Goal: Task Accomplishment & Management: Manage account settings

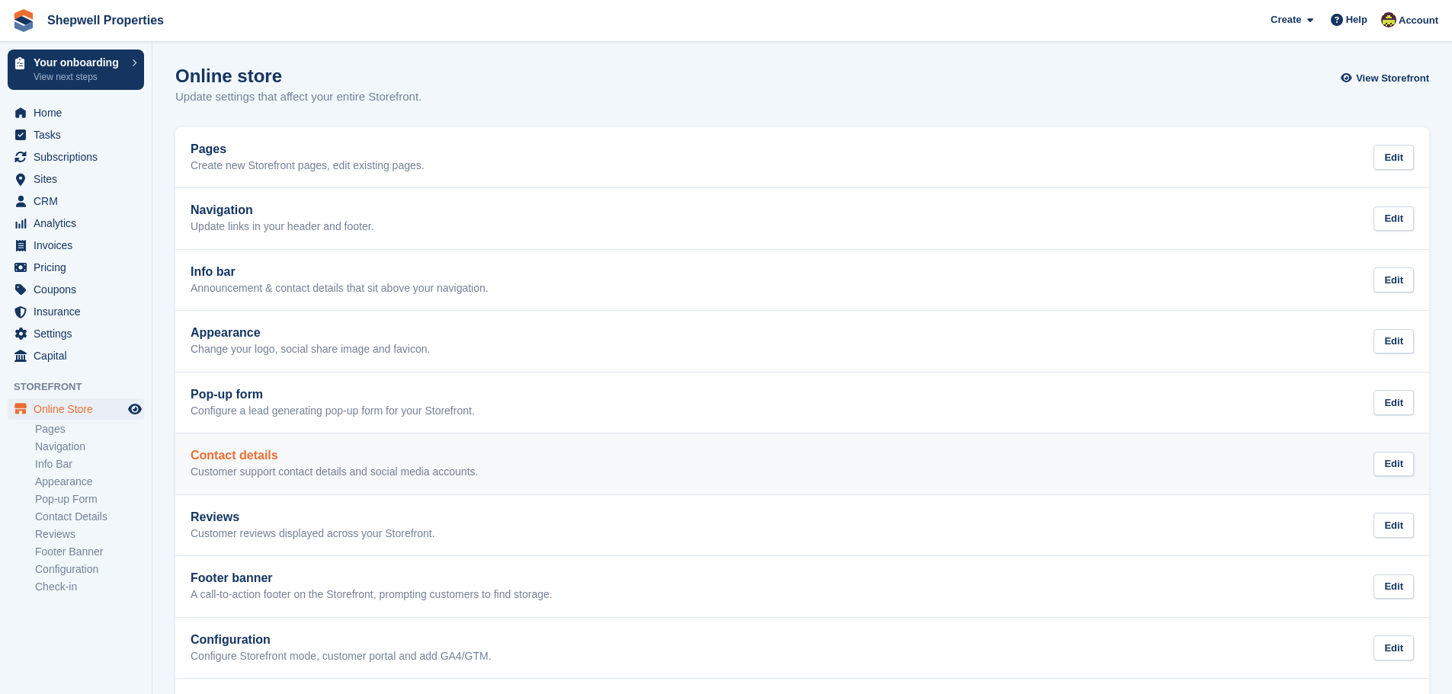
click at [484, 465] on div "Contact details Customer support contact details and social media accounts. Edit" at bounding box center [802, 464] width 1223 height 30
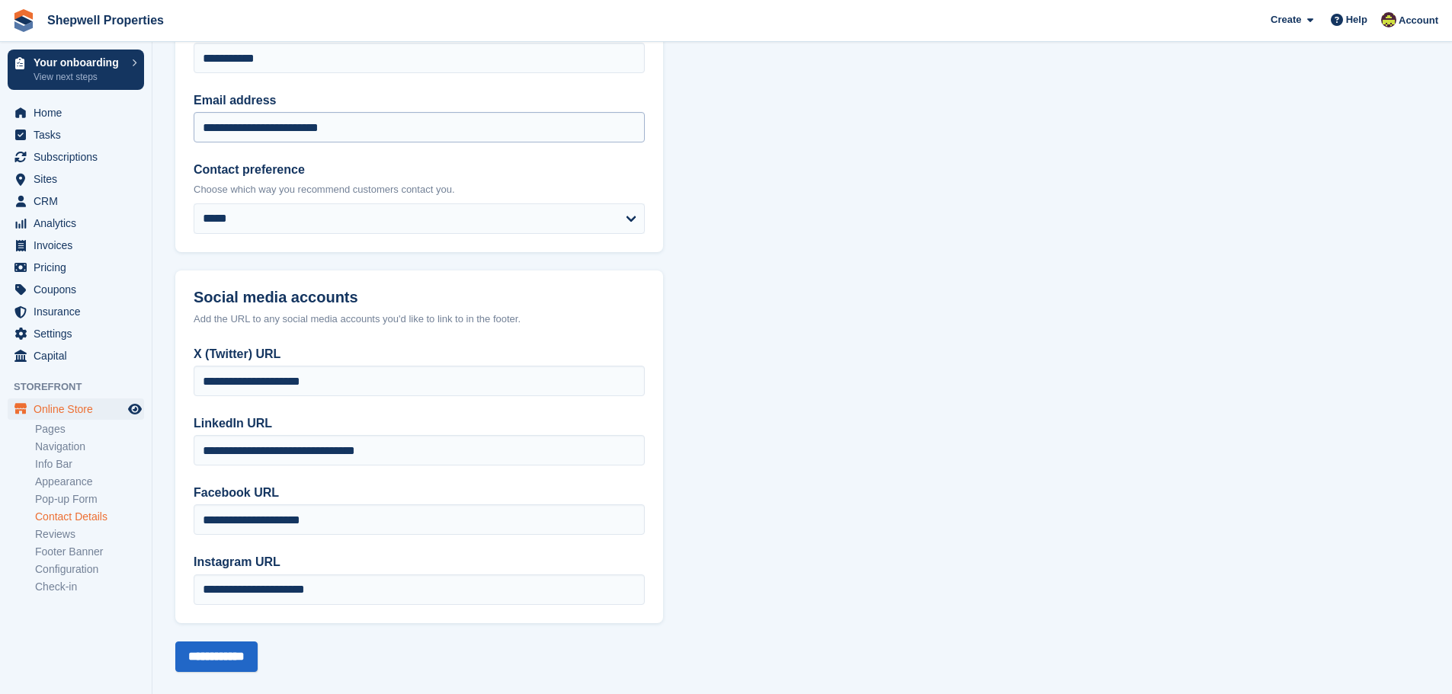
scroll to position [179, 0]
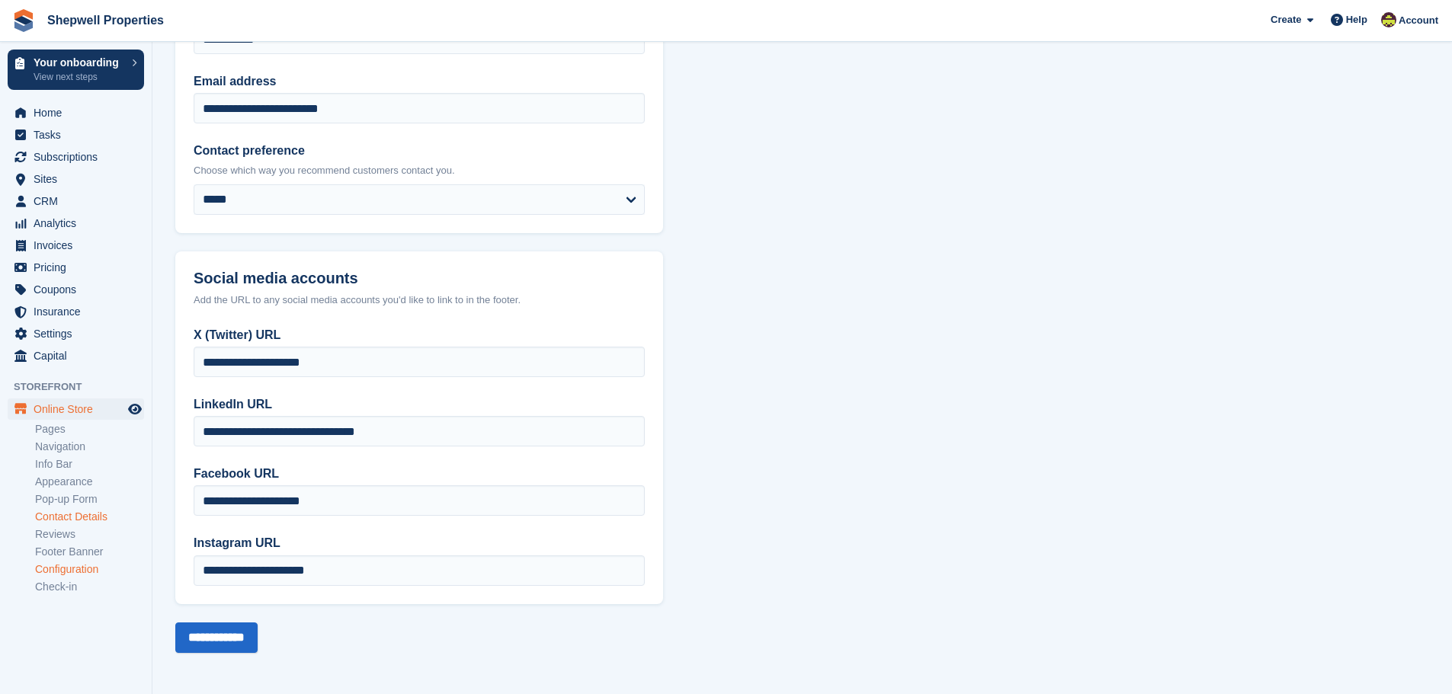
click at [90, 574] on link "Configuration" at bounding box center [89, 570] width 109 height 14
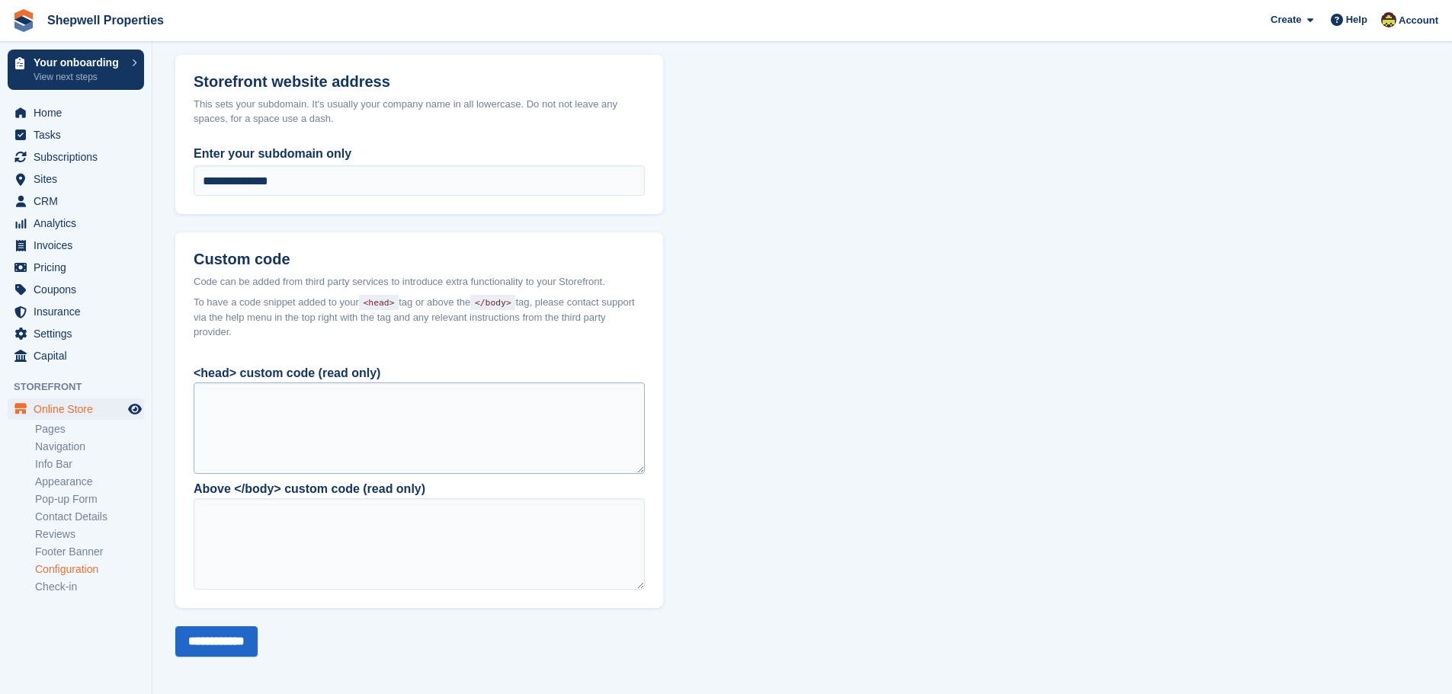
scroll to position [1124, 0]
click at [69, 425] on link "Pages" at bounding box center [89, 429] width 109 height 14
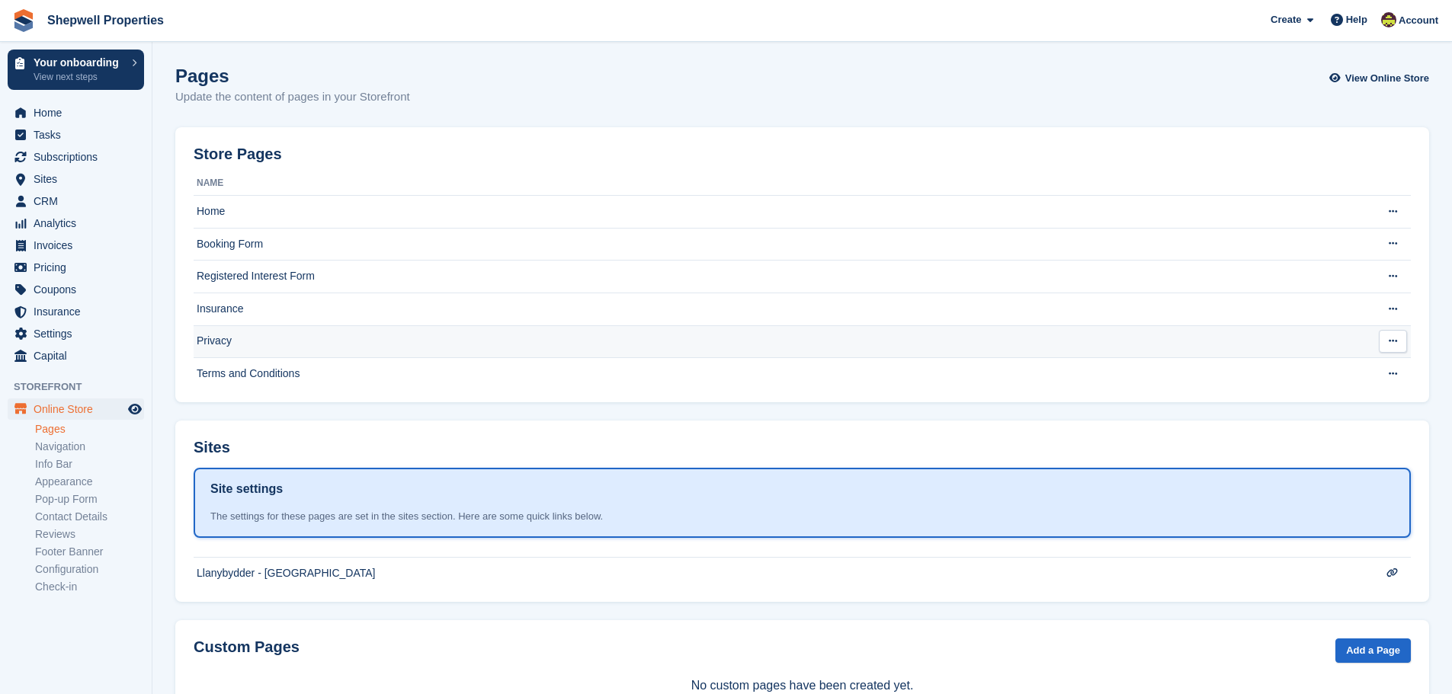
scroll to position [57, 0]
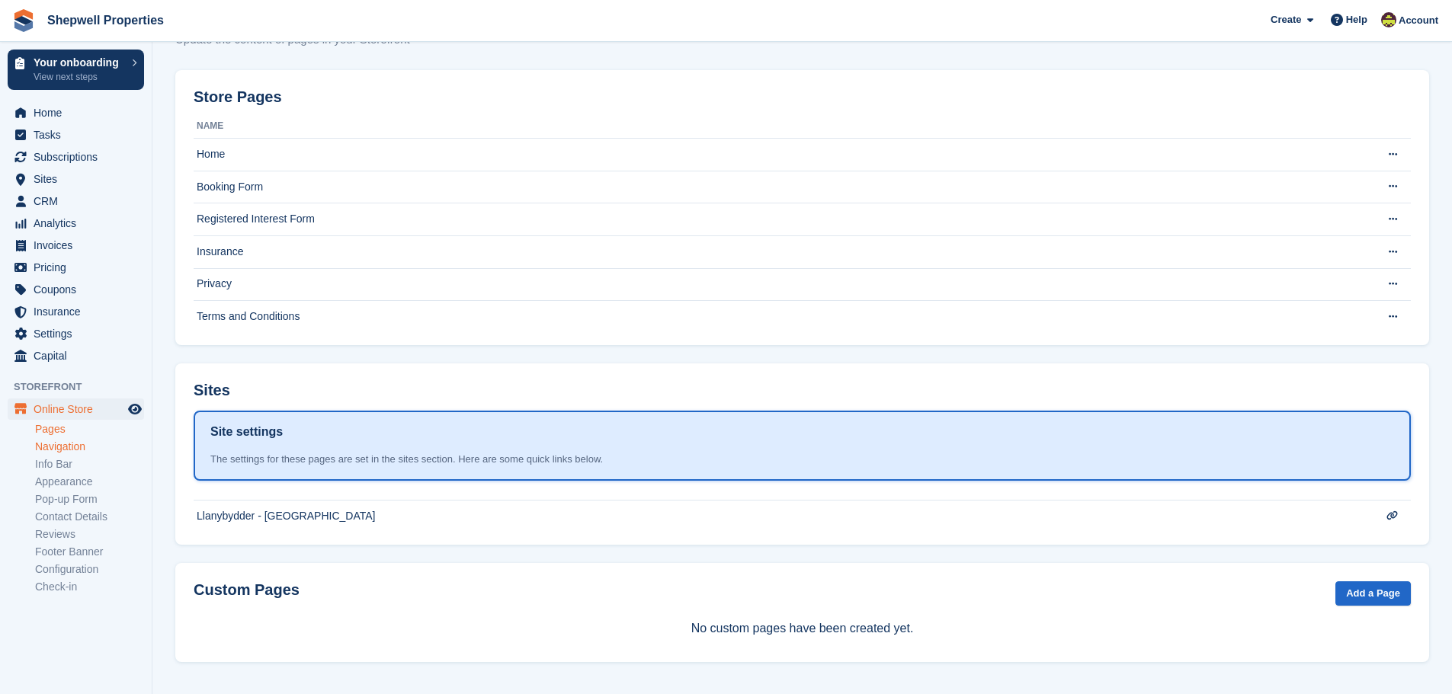
click at [60, 444] on link "Navigation" at bounding box center [89, 447] width 109 height 14
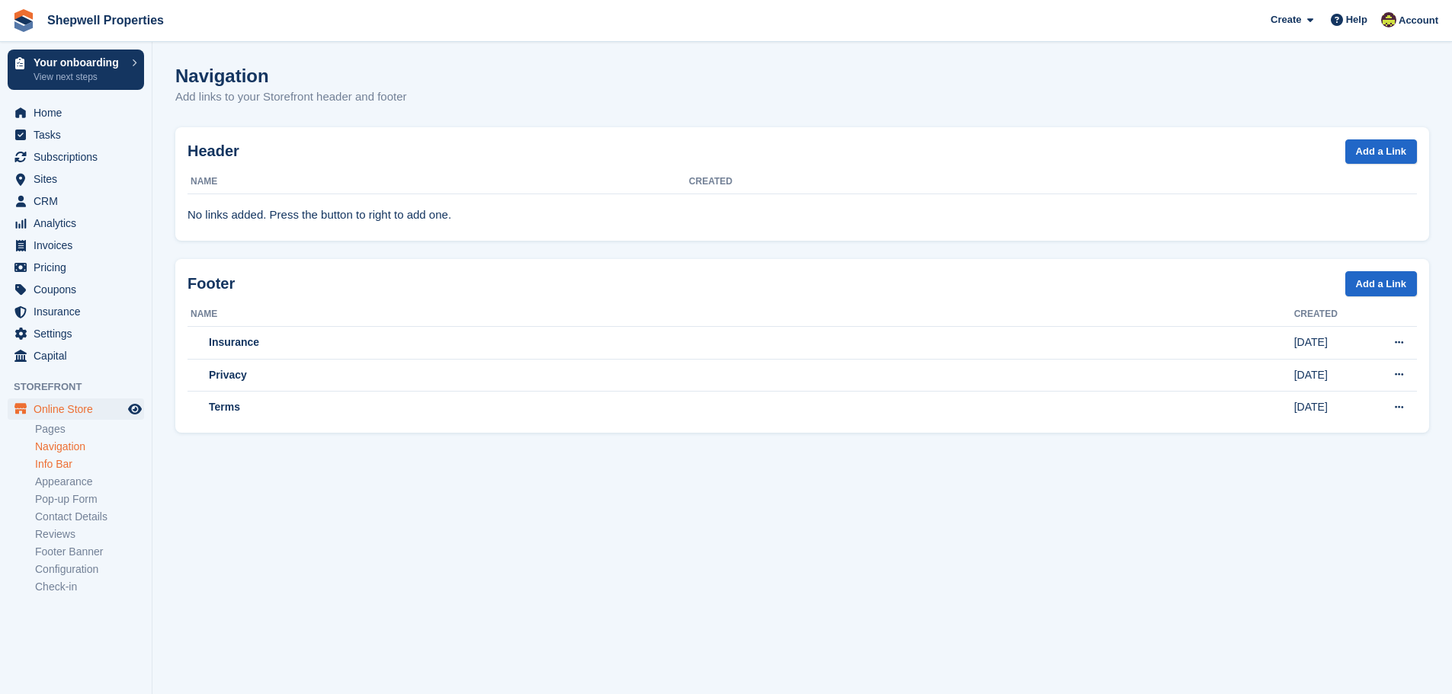
click at [66, 467] on link "Info Bar" at bounding box center [89, 464] width 109 height 14
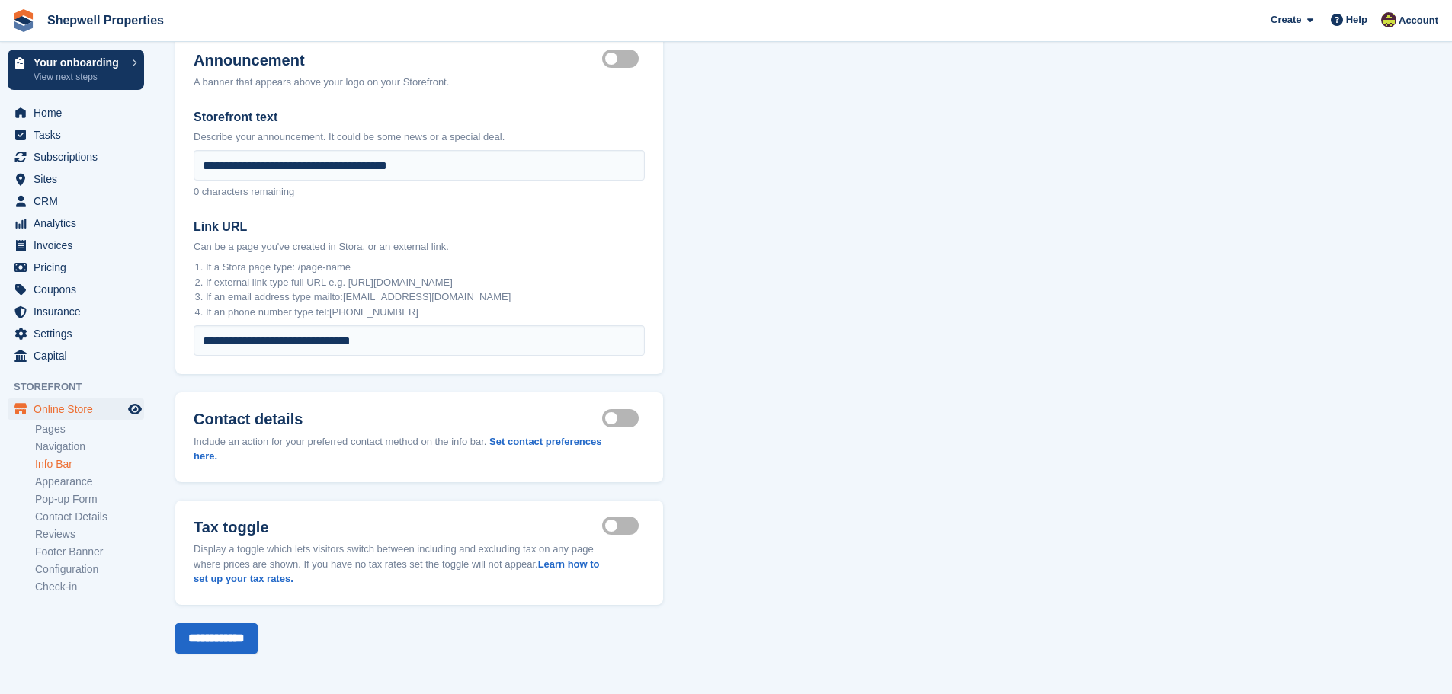
scroll to position [95, 0]
click at [74, 482] on link "Appearance" at bounding box center [89, 482] width 109 height 14
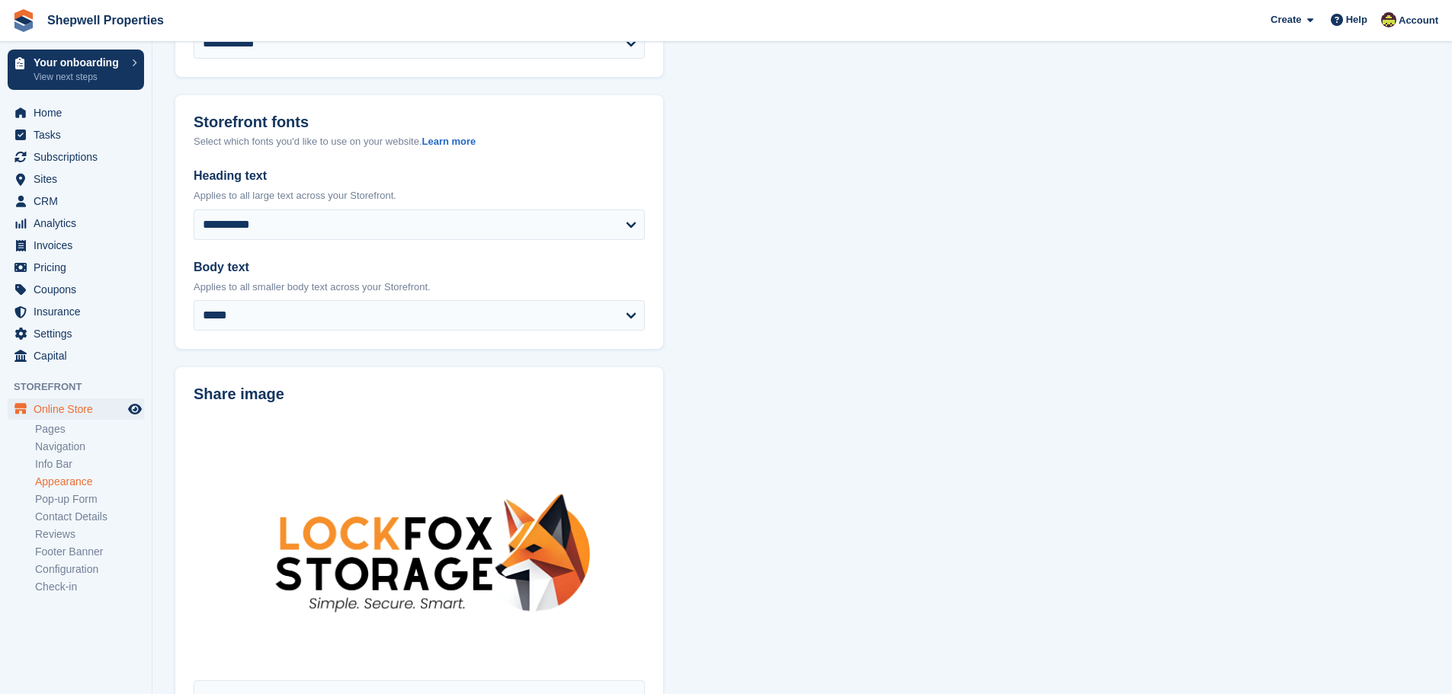
scroll to position [457, 0]
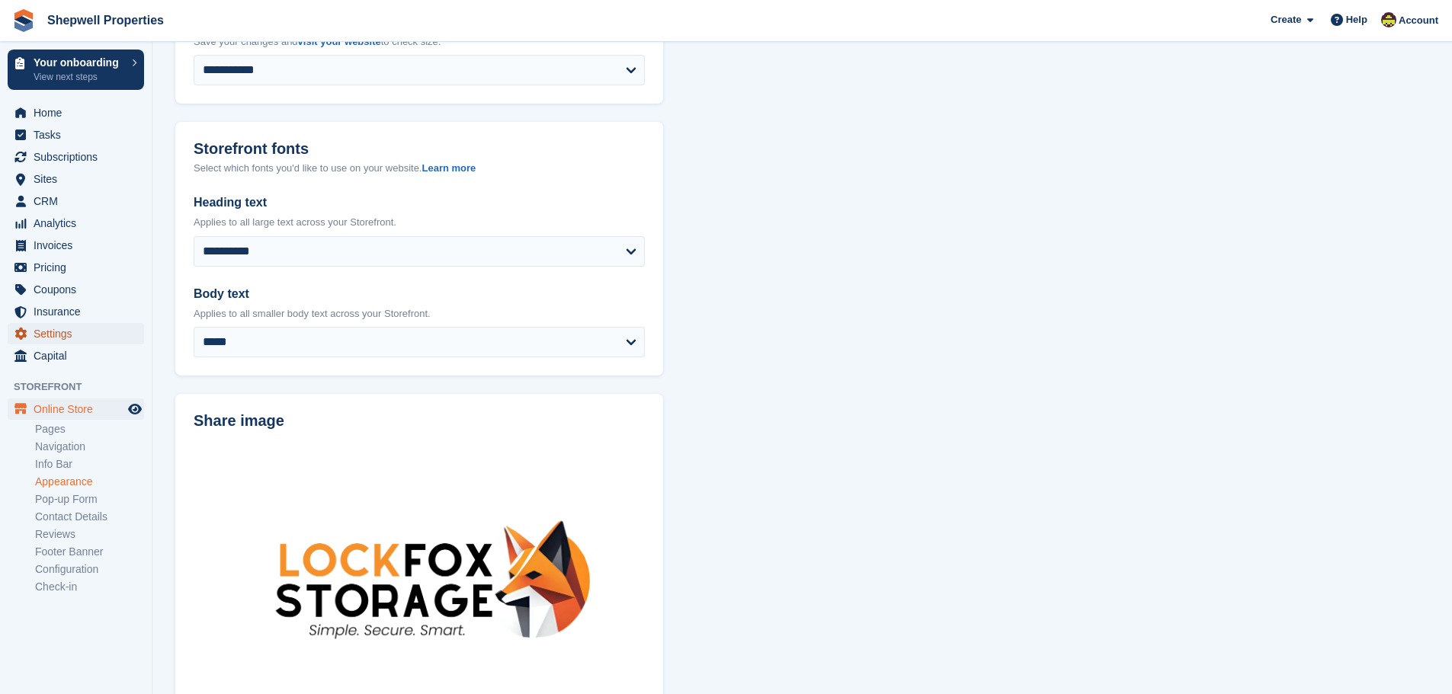
click at [72, 340] on span "Settings" at bounding box center [79, 333] width 91 height 21
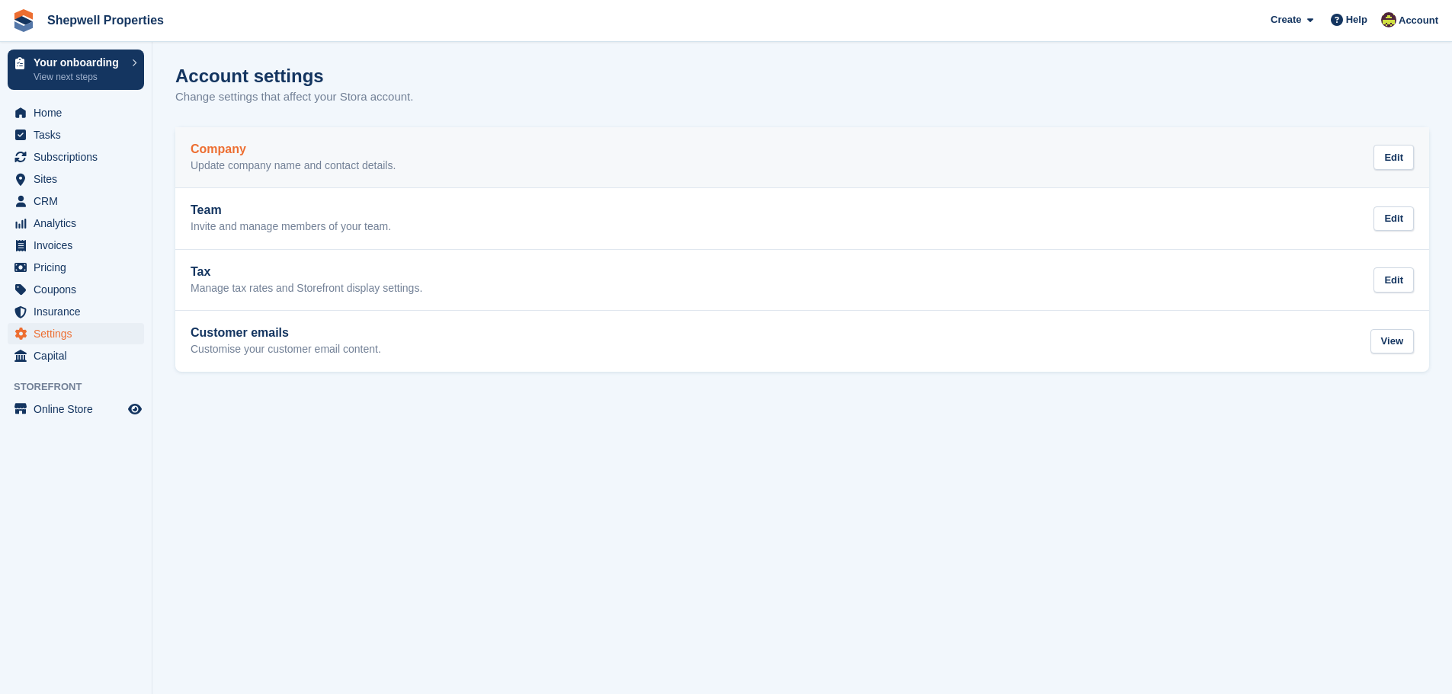
click at [234, 170] on p "Update company name and contact details." at bounding box center [293, 166] width 205 height 14
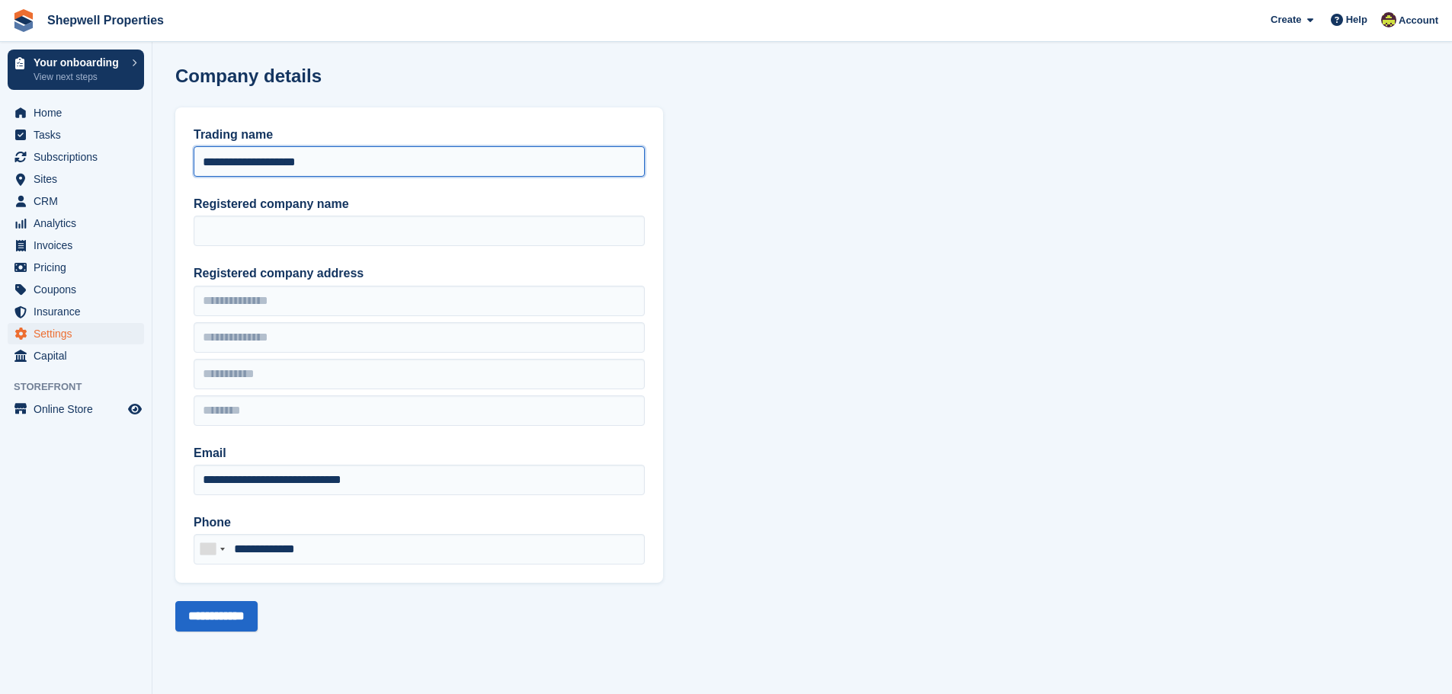
drag, startPoint x: 305, startPoint y: 163, endPoint x: 72, endPoint y: 168, distance: 233.3
click at [72, 168] on div "Your onboarding View next steps Home Tasks Subscriptions Subscriptions Subscrip…" at bounding box center [726, 347] width 1452 height 694
drag, startPoint x: 343, startPoint y: 165, endPoint x: 127, endPoint y: 175, distance: 215.9
click at [129, 175] on div "Your onboarding View next steps Home Tasks Subscriptions Subscriptions Subscrip…" at bounding box center [726, 347] width 1452 height 694
type input "**********"
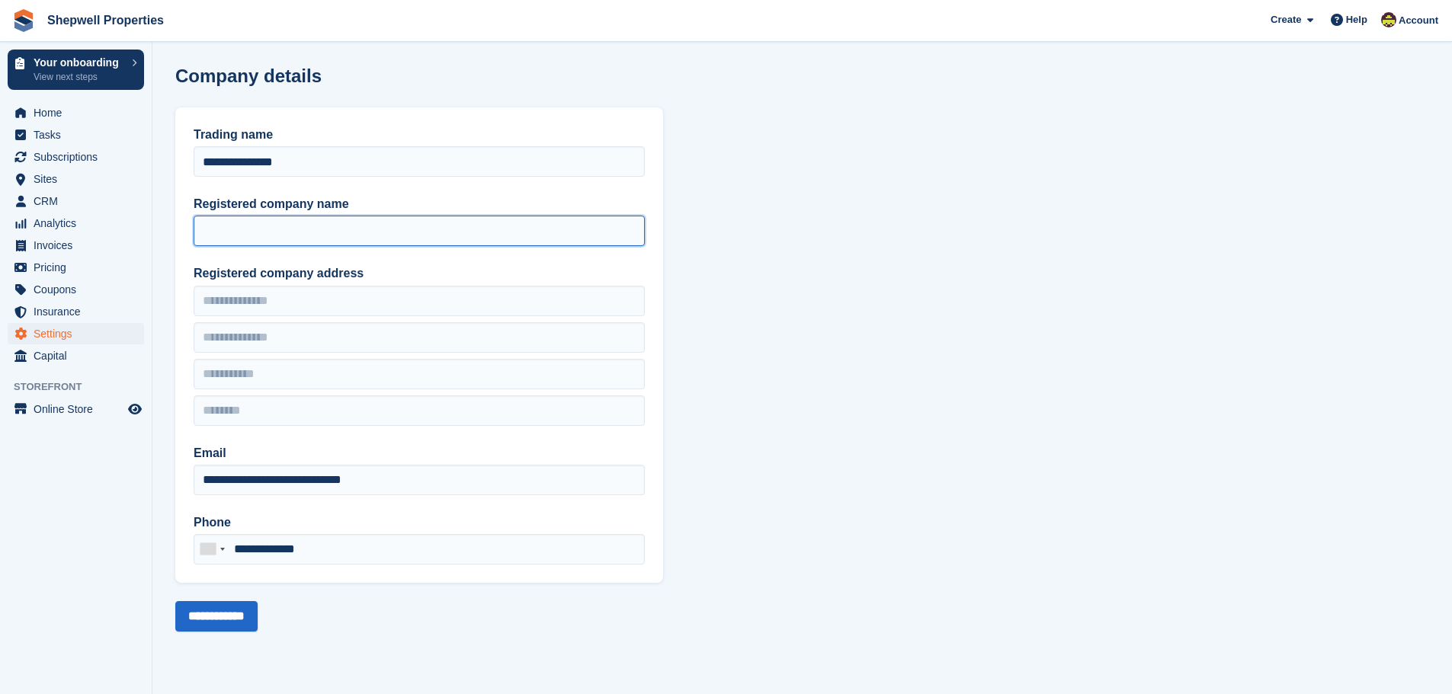
click at [575, 236] on input "Registered company name" at bounding box center [419, 231] width 451 height 30
click at [796, 245] on section "**********" at bounding box center [802, 347] width 1300 height 694
click at [556, 233] on input "Registered company name" at bounding box center [419, 231] width 451 height 30
type input "**********"
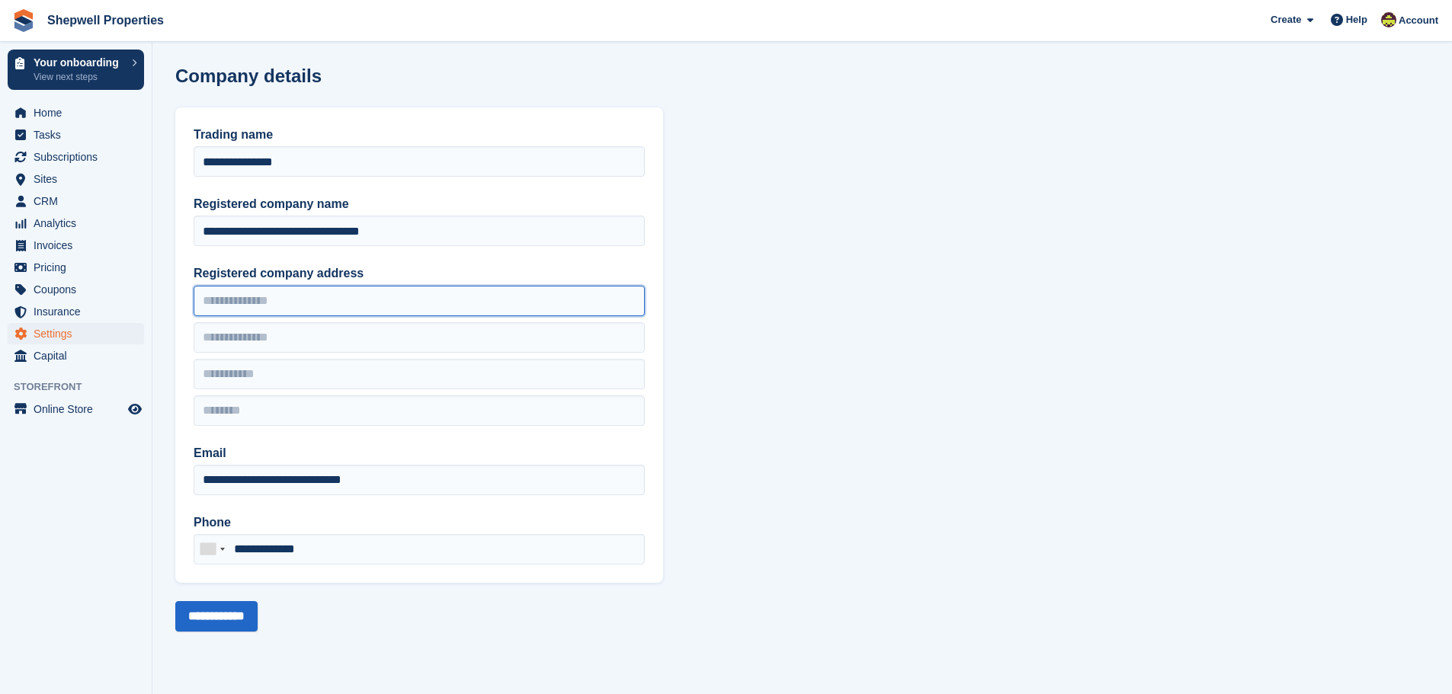
click at [437, 302] on input "Registered company address" at bounding box center [419, 301] width 451 height 30
type input "**********"
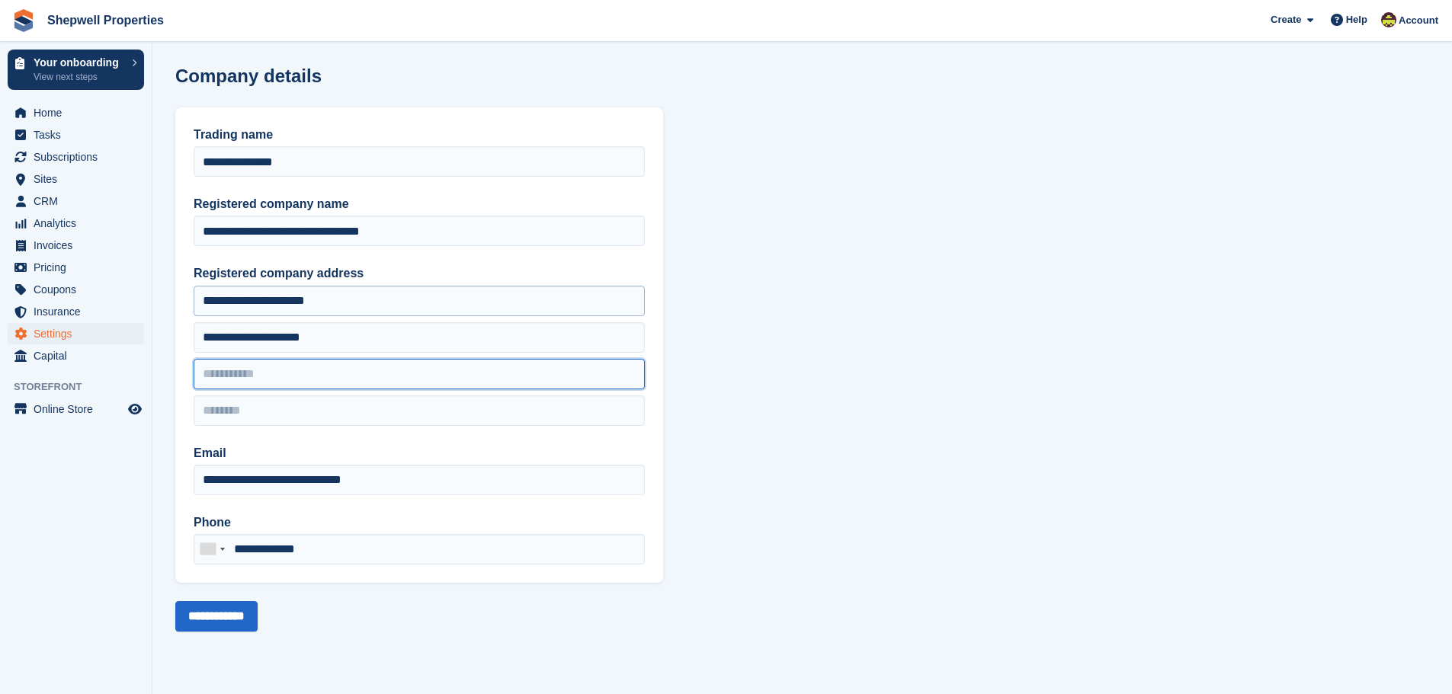
type input "**********"
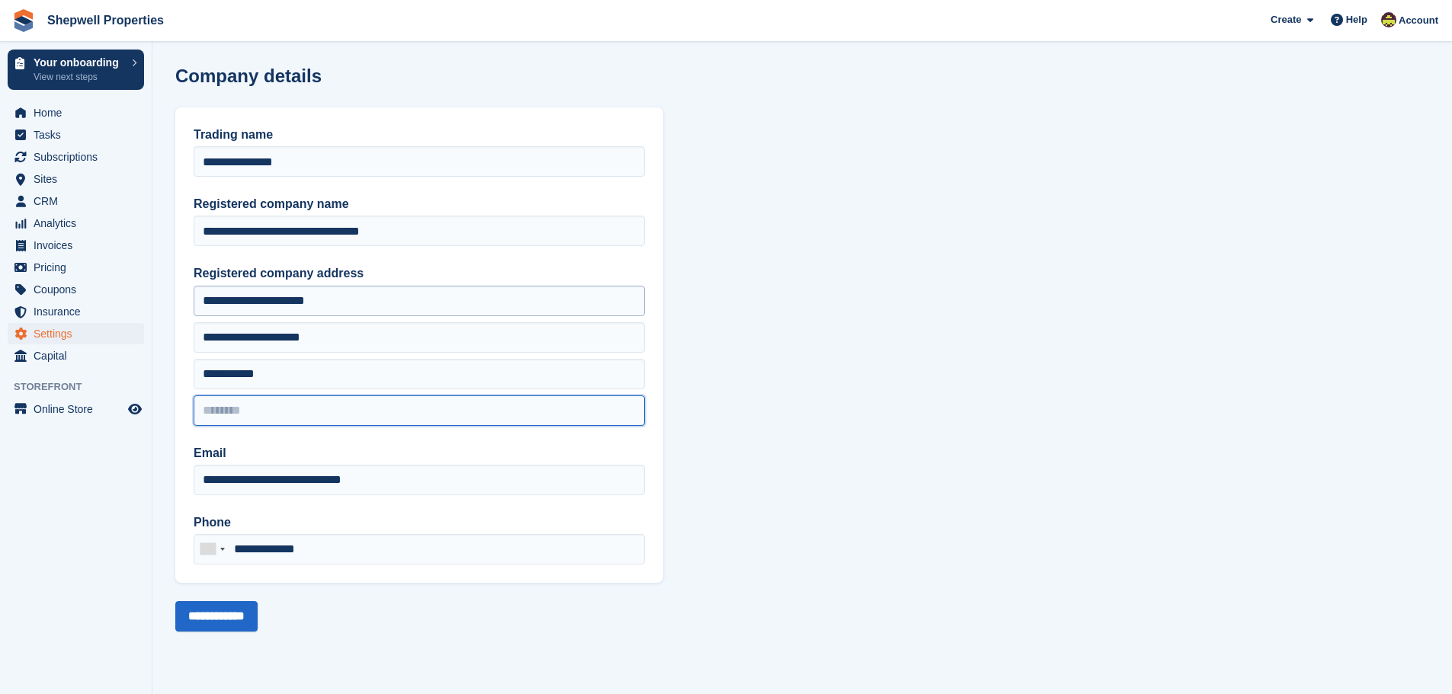
type input "********"
drag, startPoint x: 511, startPoint y: 308, endPoint x: 0, endPoint y: 313, distance: 510.7
click at [0, 313] on div "Your onboarding View next steps Home Tasks Subscriptions Subscriptions Subscrip…" at bounding box center [726, 347] width 1452 height 694
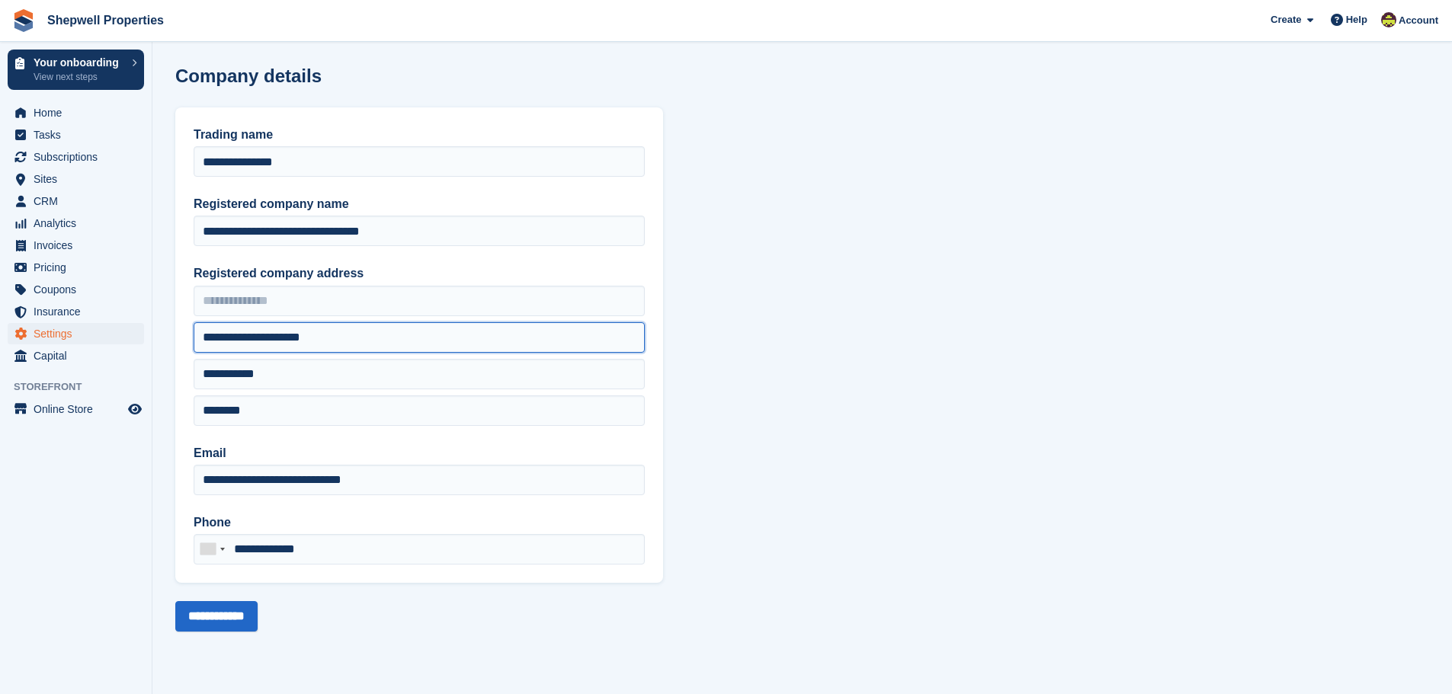
drag, startPoint x: 389, startPoint y: 328, endPoint x: 175, endPoint y: 332, distance: 213.5
click at [176, 332] on div "**********" at bounding box center [419, 345] width 488 height 476
click at [228, 301] on input "Registered company address" at bounding box center [419, 301] width 451 height 30
paste input "**********"
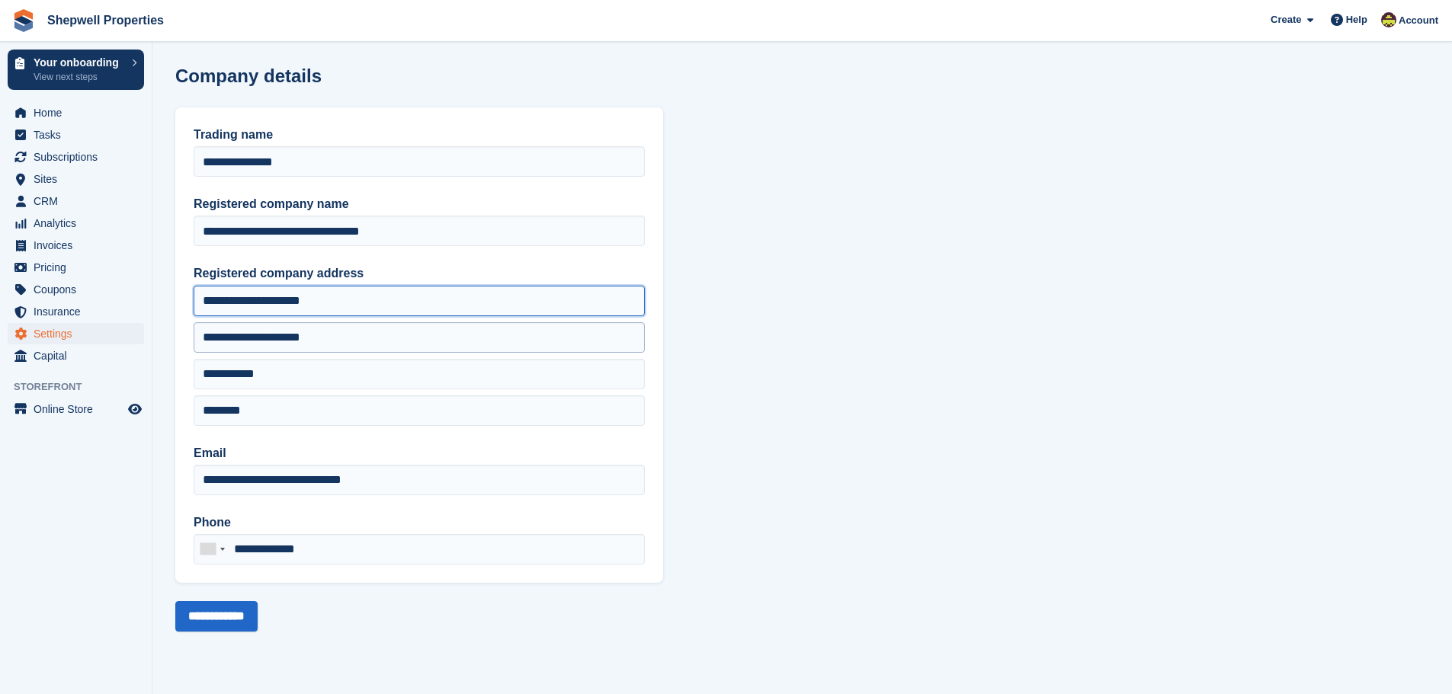
type input "**********"
drag, startPoint x: 441, startPoint y: 329, endPoint x: 0, endPoint y: 334, distance: 441.4
click at [0, 334] on div "Your onboarding View next steps Home Tasks Subscriptions Subscriptions Subscrip…" at bounding box center [726, 347] width 1452 height 694
type input "*"
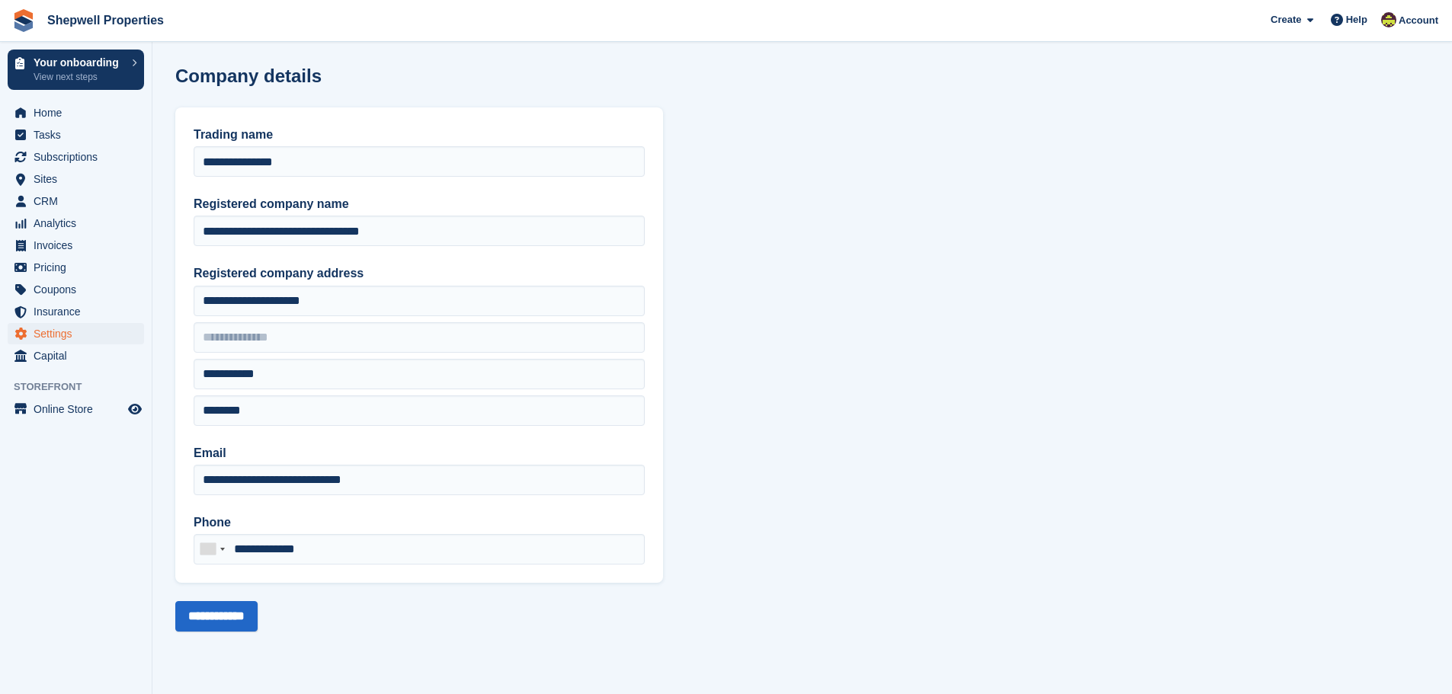
click at [849, 369] on section "**********" at bounding box center [802, 347] width 1300 height 694
drag, startPoint x: 408, startPoint y: 471, endPoint x: 118, endPoint y: 484, distance: 289.9
click at [118, 484] on div "Your onboarding View next steps Home Tasks Subscriptions Subscriptions Subscrip…" at bounding box center [726, 347] width 1452 height 694
type input "*"
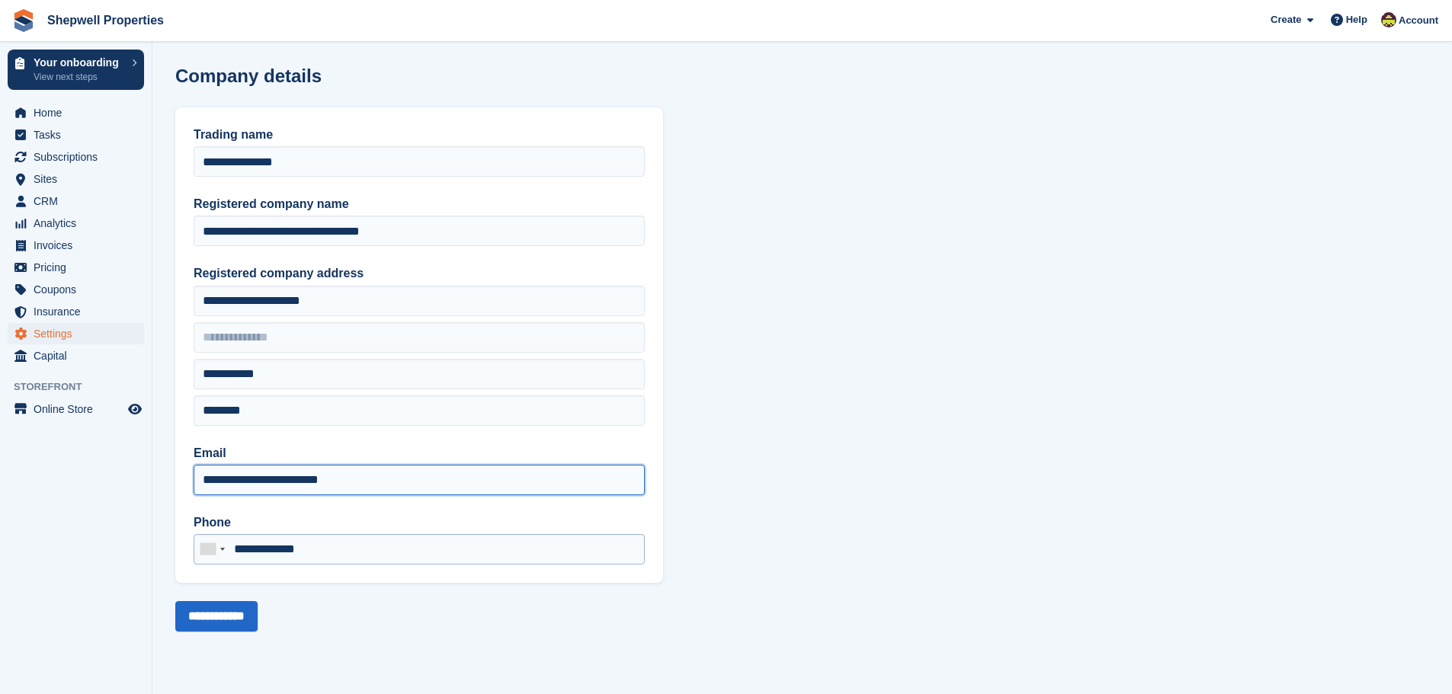
type input "**********"
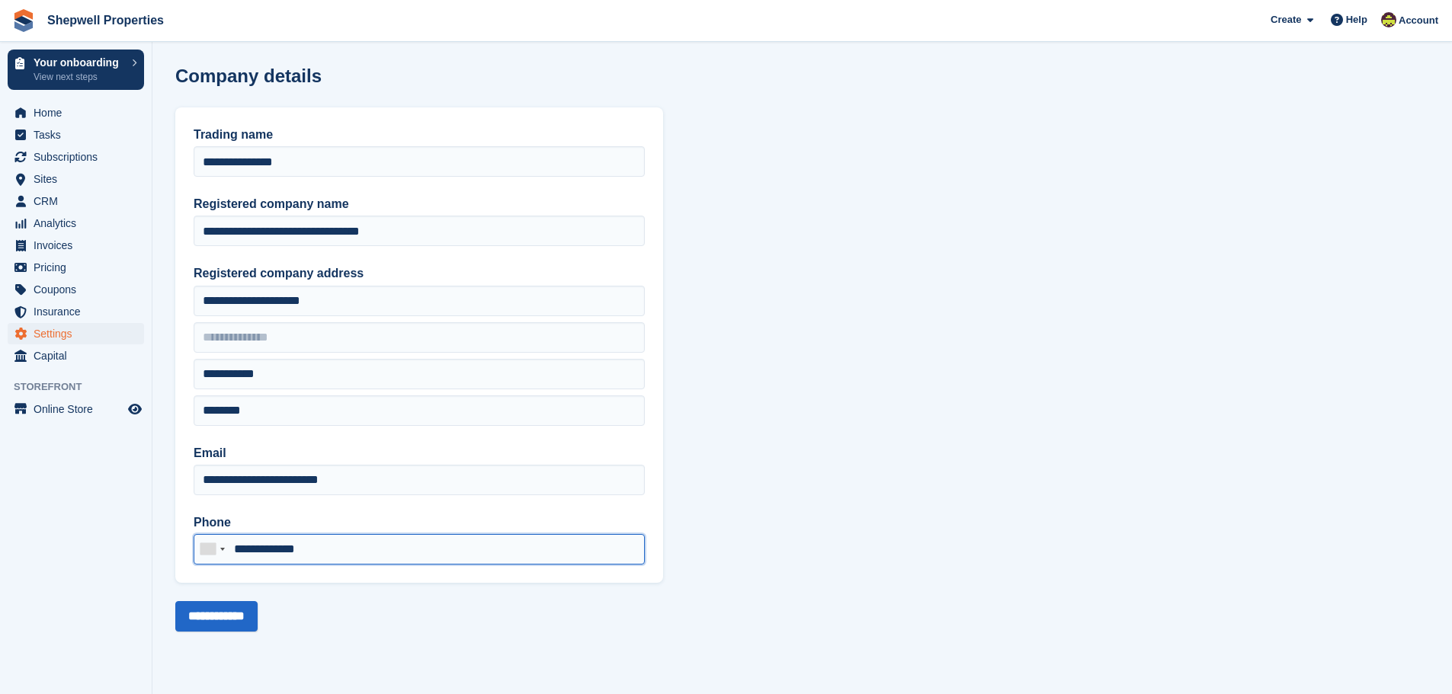
drag, startPoint x: 401, startPoint y: 544, endPoint x: 164, endPoint y: 546, distance: 237.1
click at [165, 546] on section "**********" at bounding box center [802, 347] width 1300 height 694
type input "**********"
click at [223, 606] on input "**********" at bounding box center [216, 616] width 82 height 30
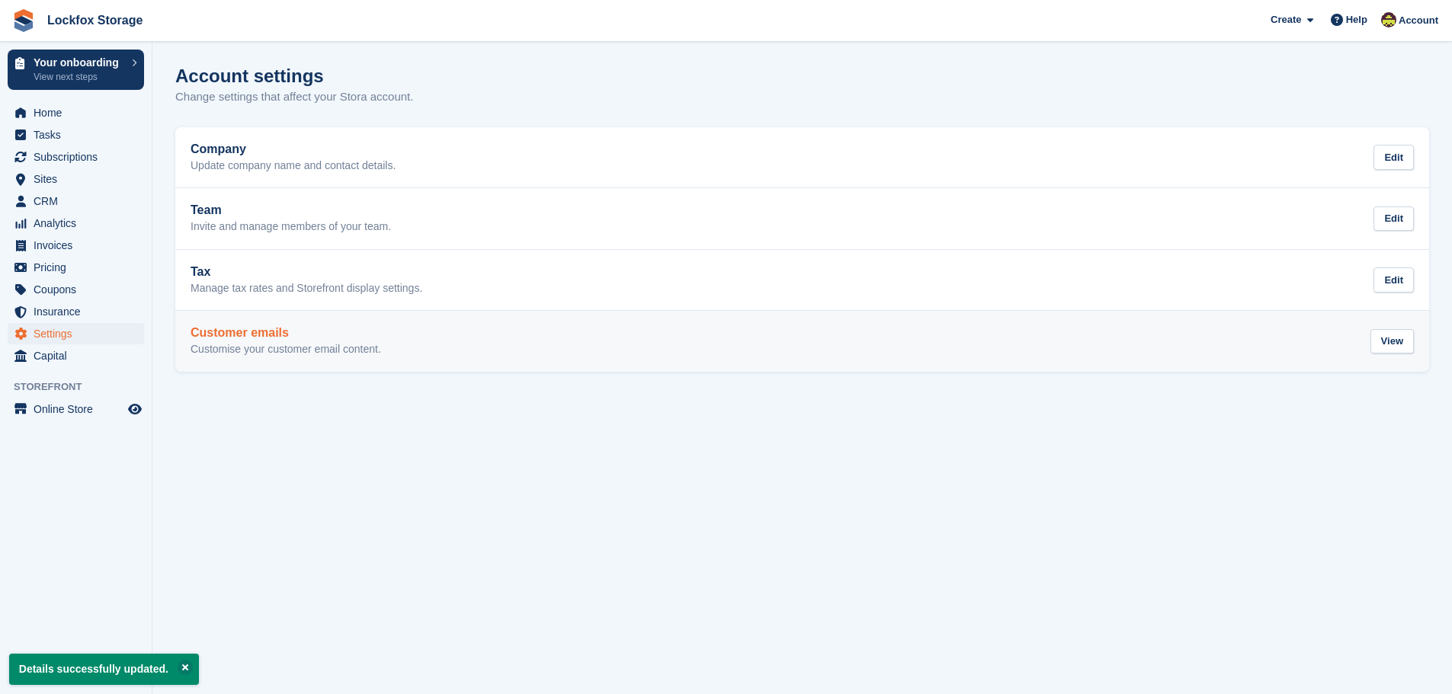
click at [588, 332] on div "Customer emails Customise your customer email content. View" at bounding box center [802, 341] width 1223 height 30
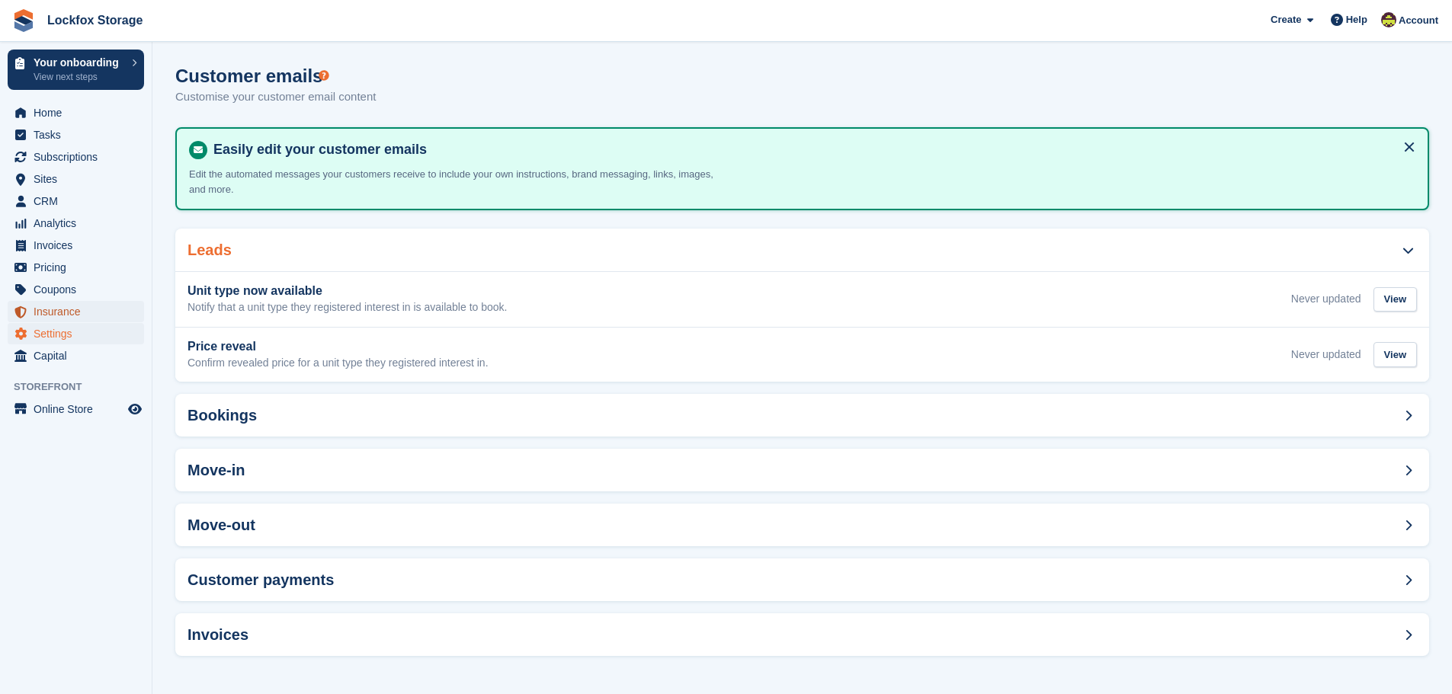
click at [50, 306] on span "Insurance" at bounding box center [79, 311] width 91 height 21
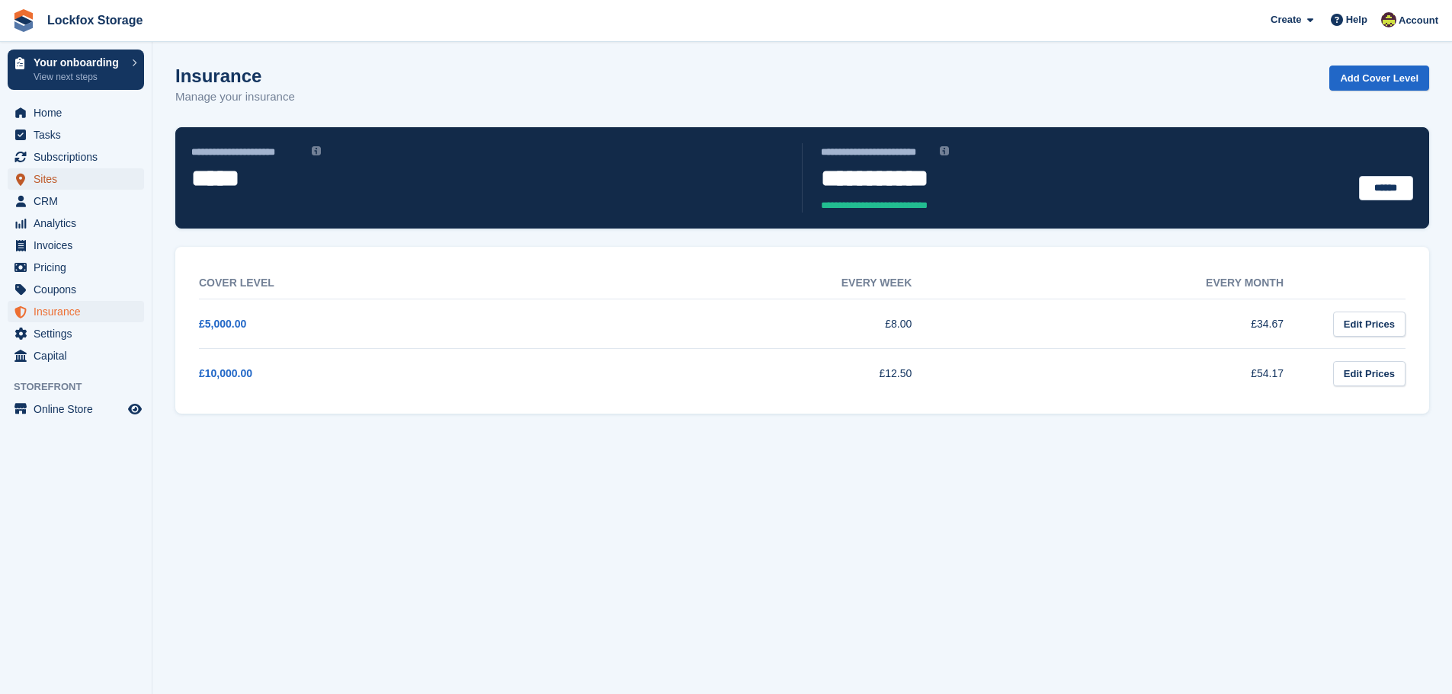
click at [77, 177] on span "Sites" at bounding box center [79, 178] width 91 height 21
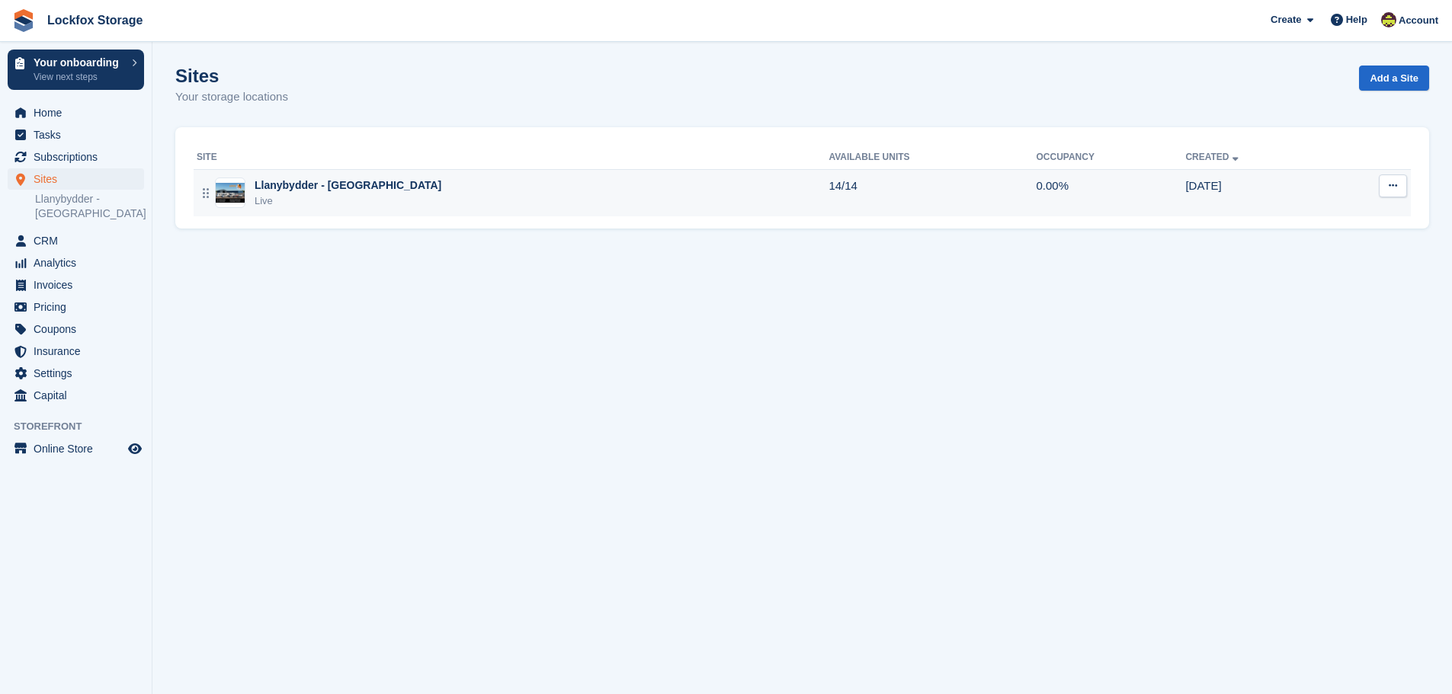
click at [399, 192] on div "Llanybydder - [GEOGRAPHIC_DATA]" at bounding box center [348, 186] width 187 height 16
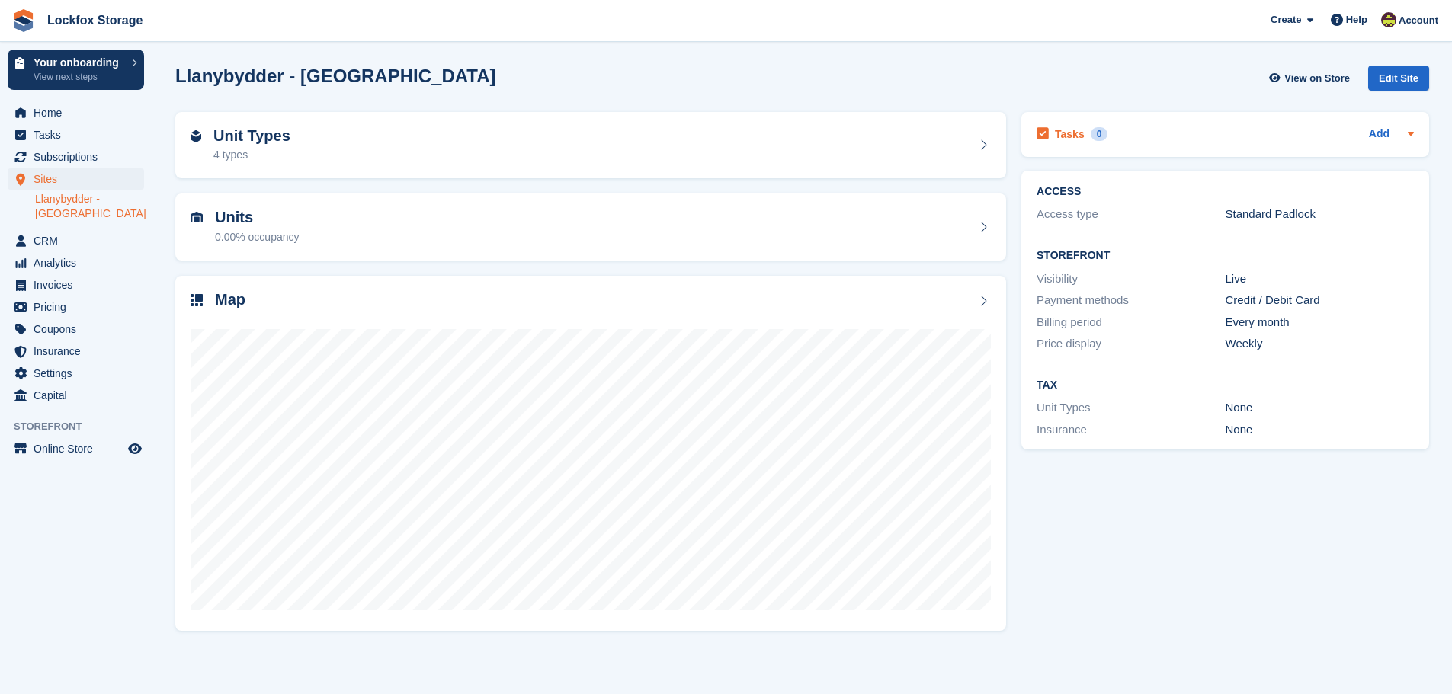
click at [1408, 132] on icon at bounding box center [1411, 133] width 12 height 12
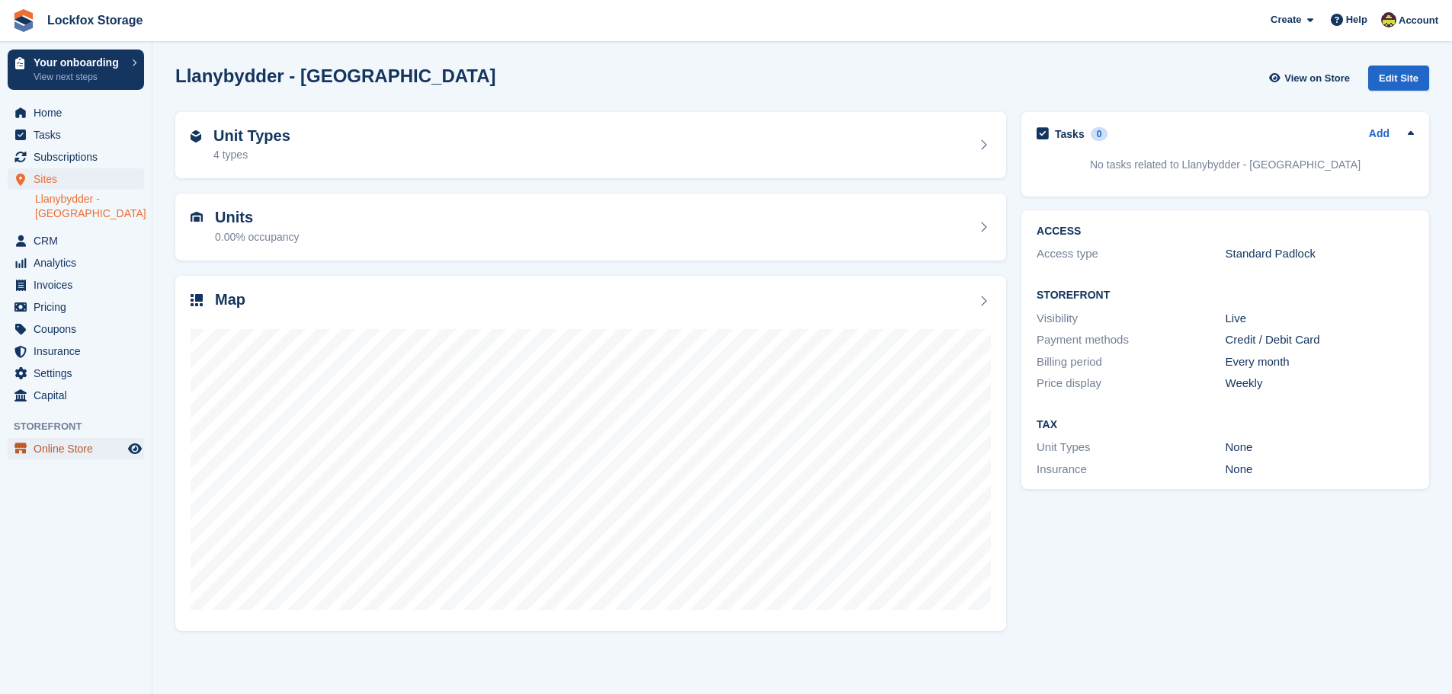
click at [76, 452] on span "Online Store" at bounding box center [79, 448] width 91 height 21
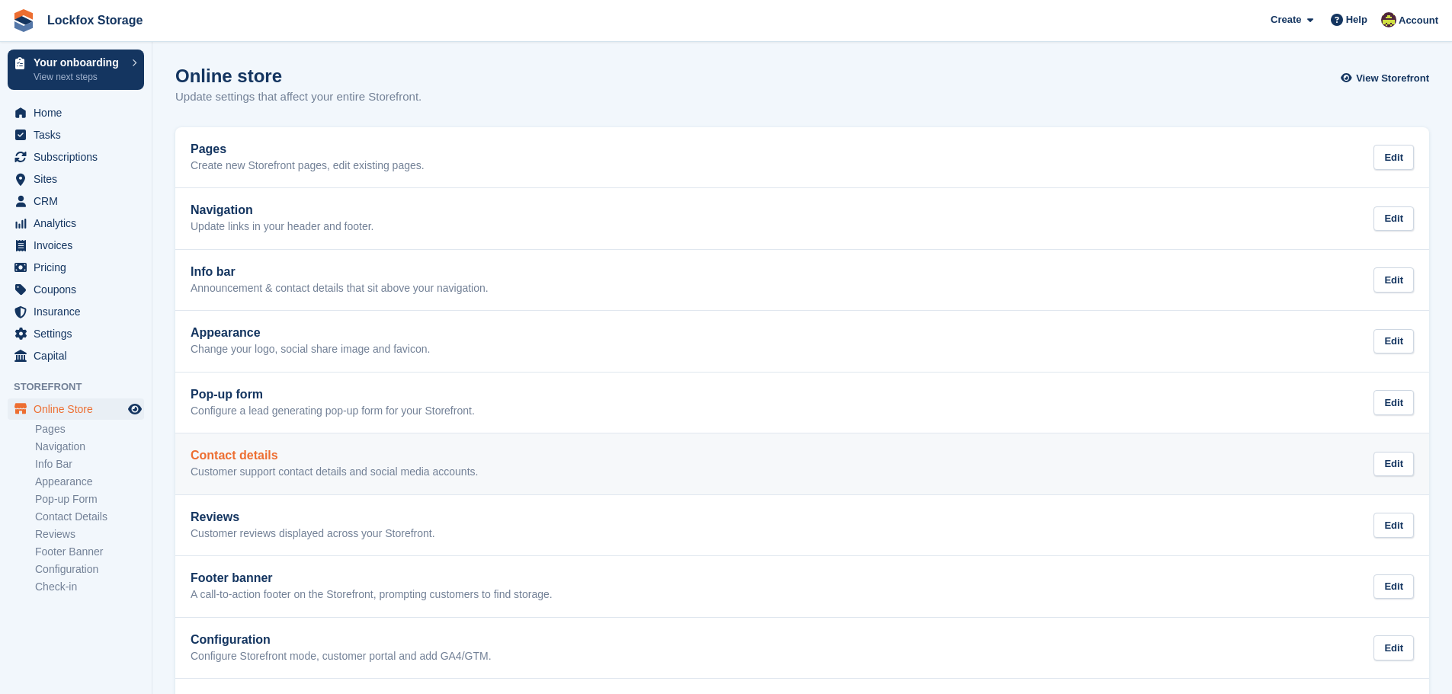
scroll to position [69, 0]
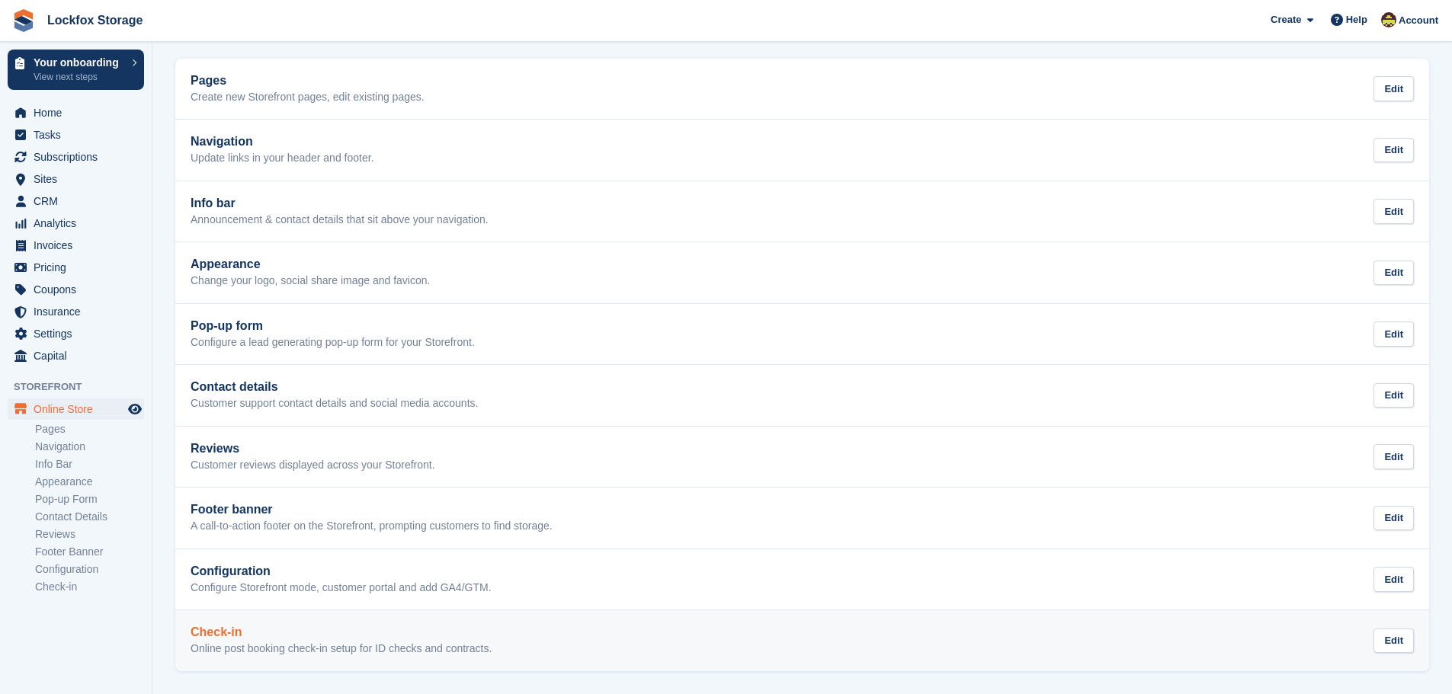
click at [677, 629] on div "Check-in Online post booking check-in setup for ID checks and contracts. Edit" at bounding box center [802, 641] width 1223 height 30
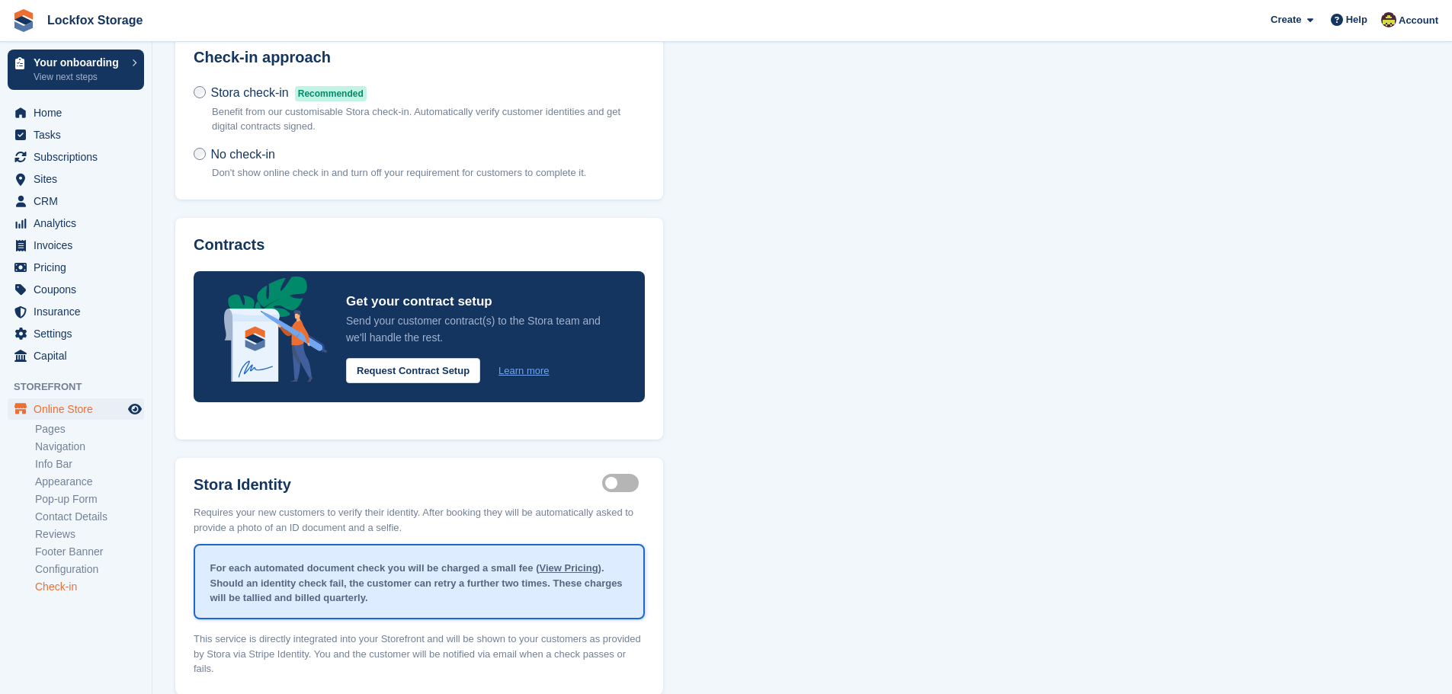
scroll to position [151, 0]
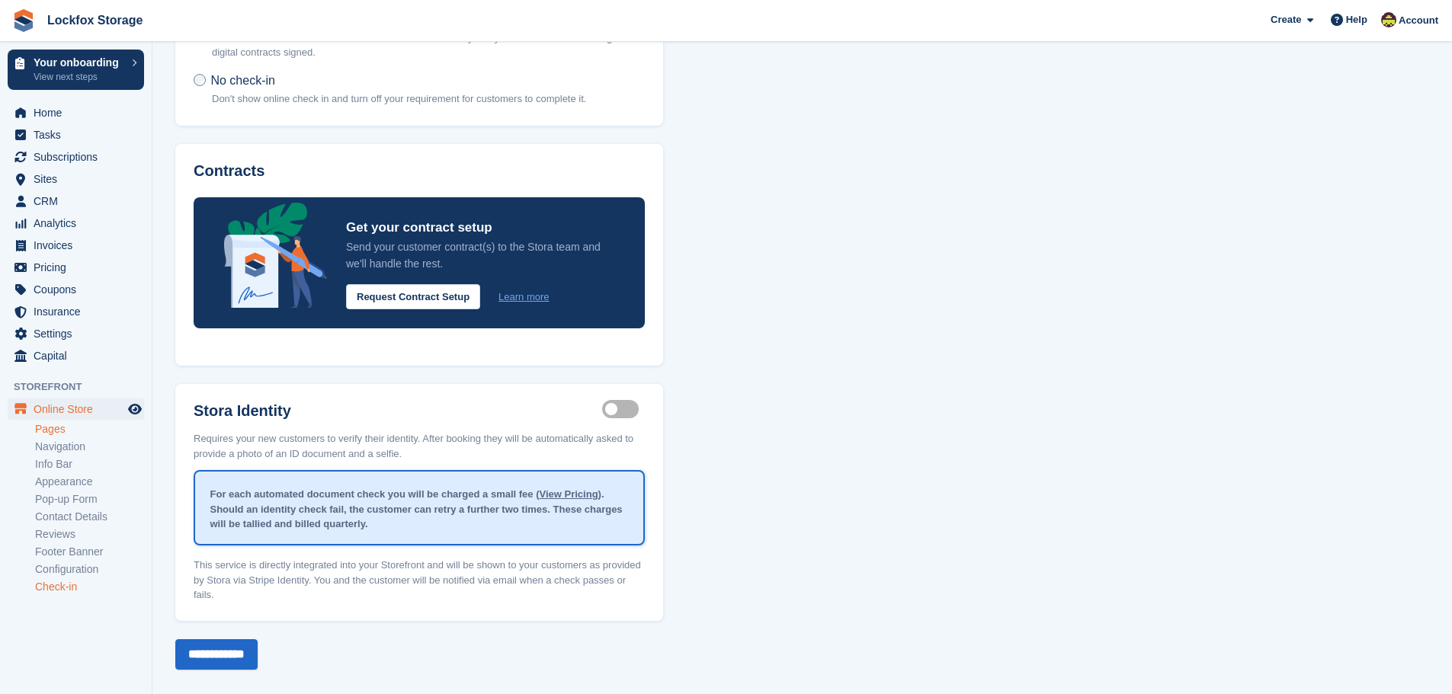
click at [67, 429] on link "Pages" at bounding box center [89, 429] width 109 height 14
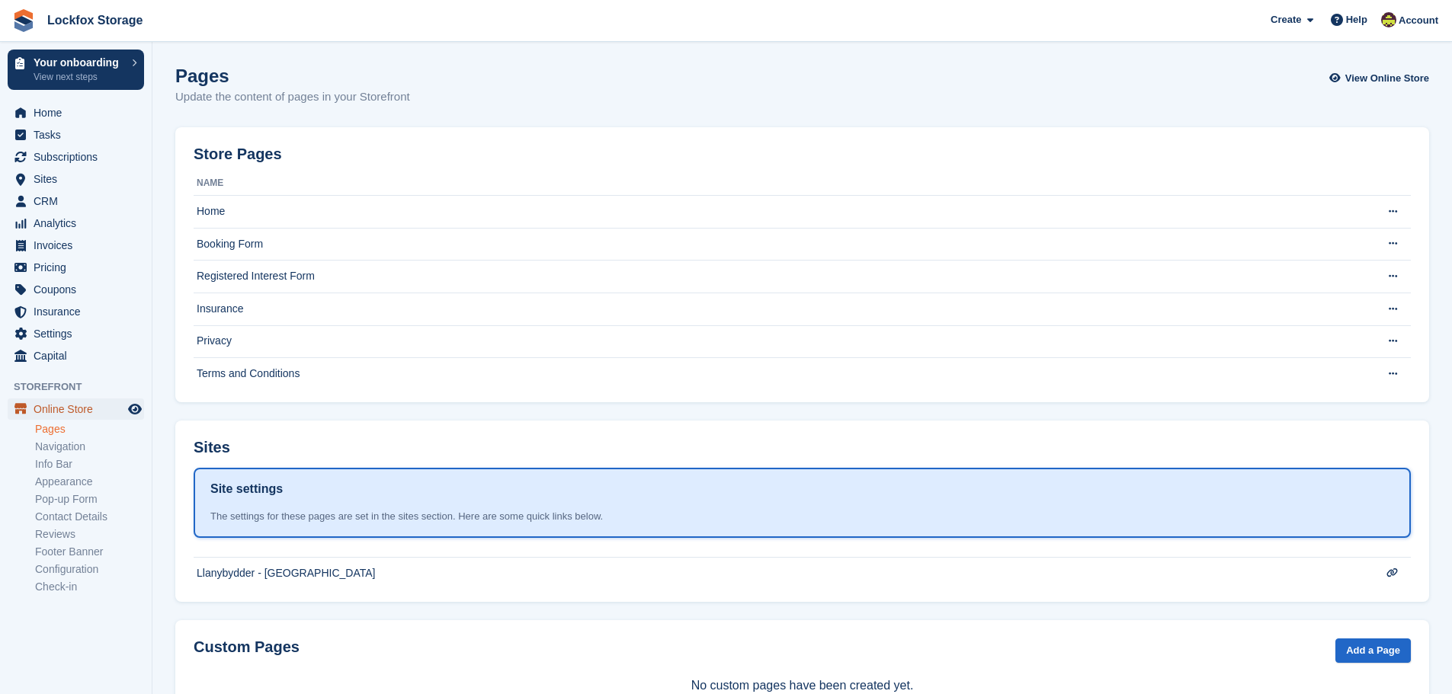
click at [90, 412] on span "Online Store" at bounding box center [79, 409] width 91 height 21
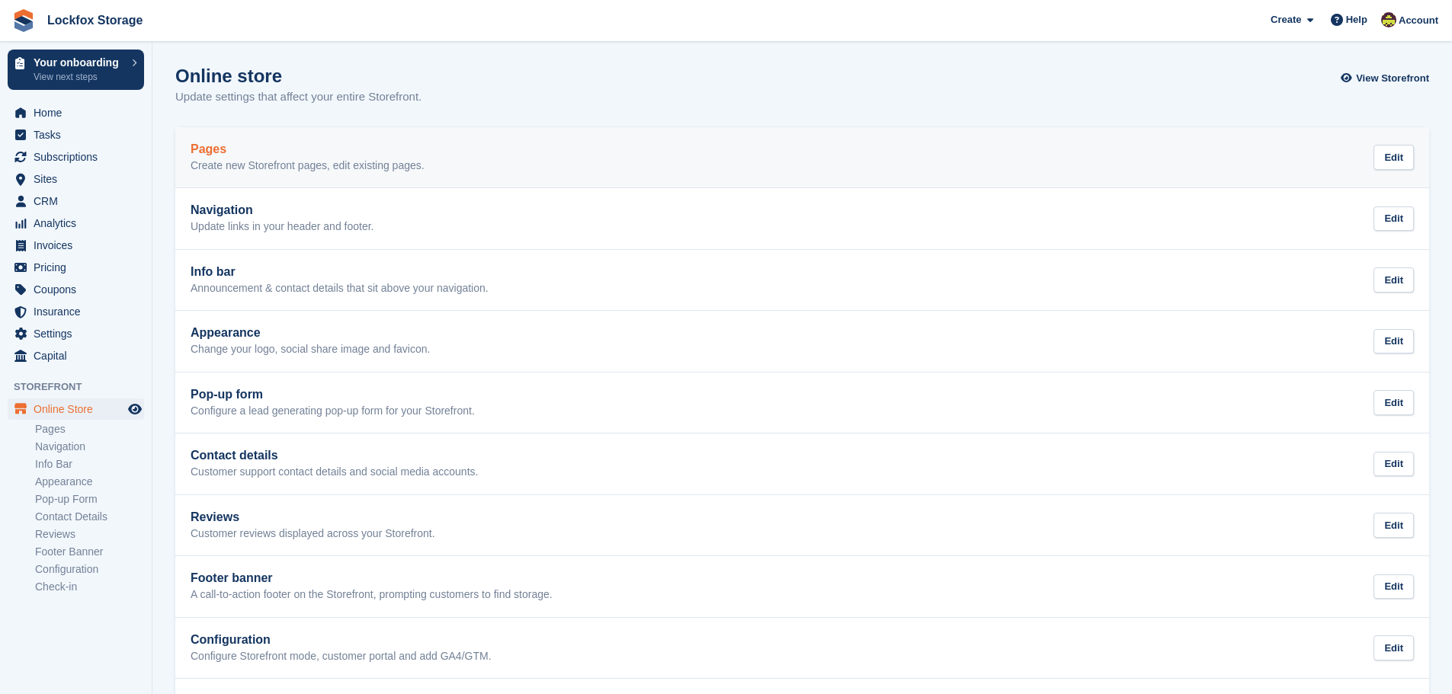
click at [399, 154] on h2 "Pages" at bounding box center [308, 150] width 234 height 14
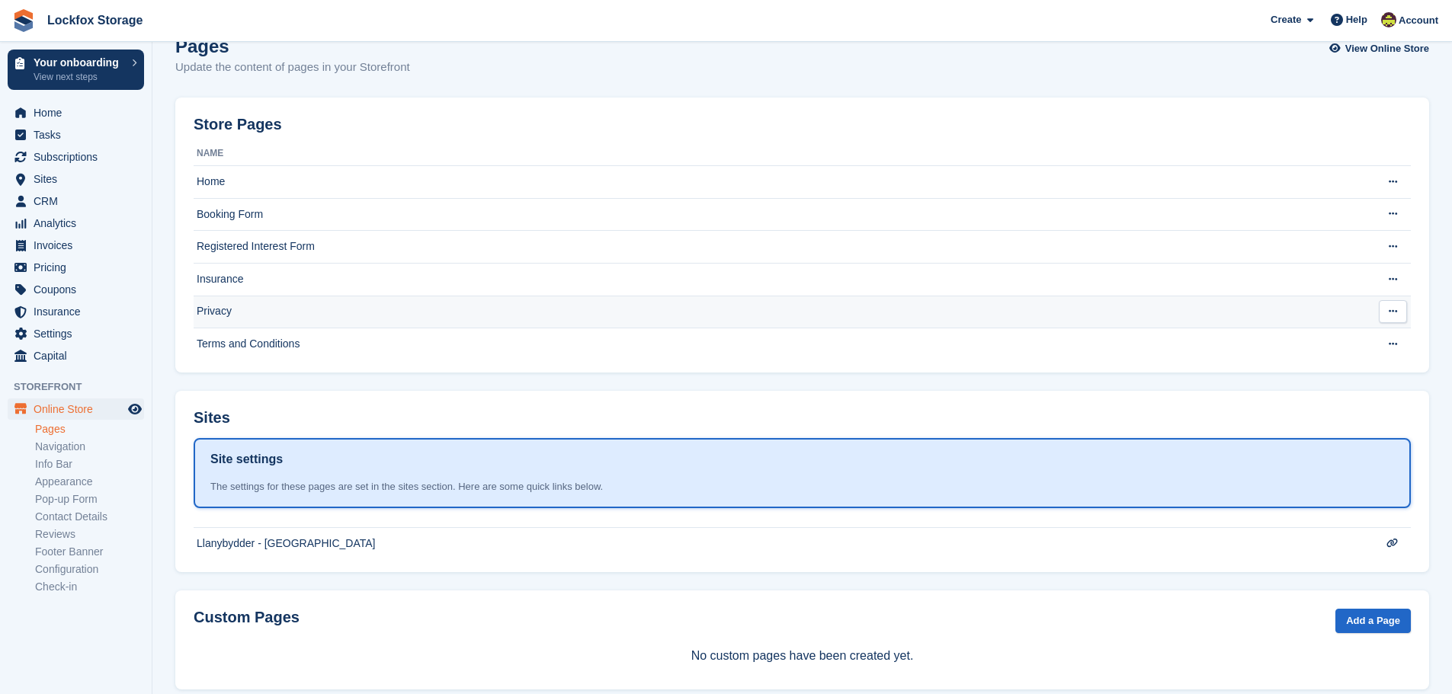
scroll to position [57, 0]
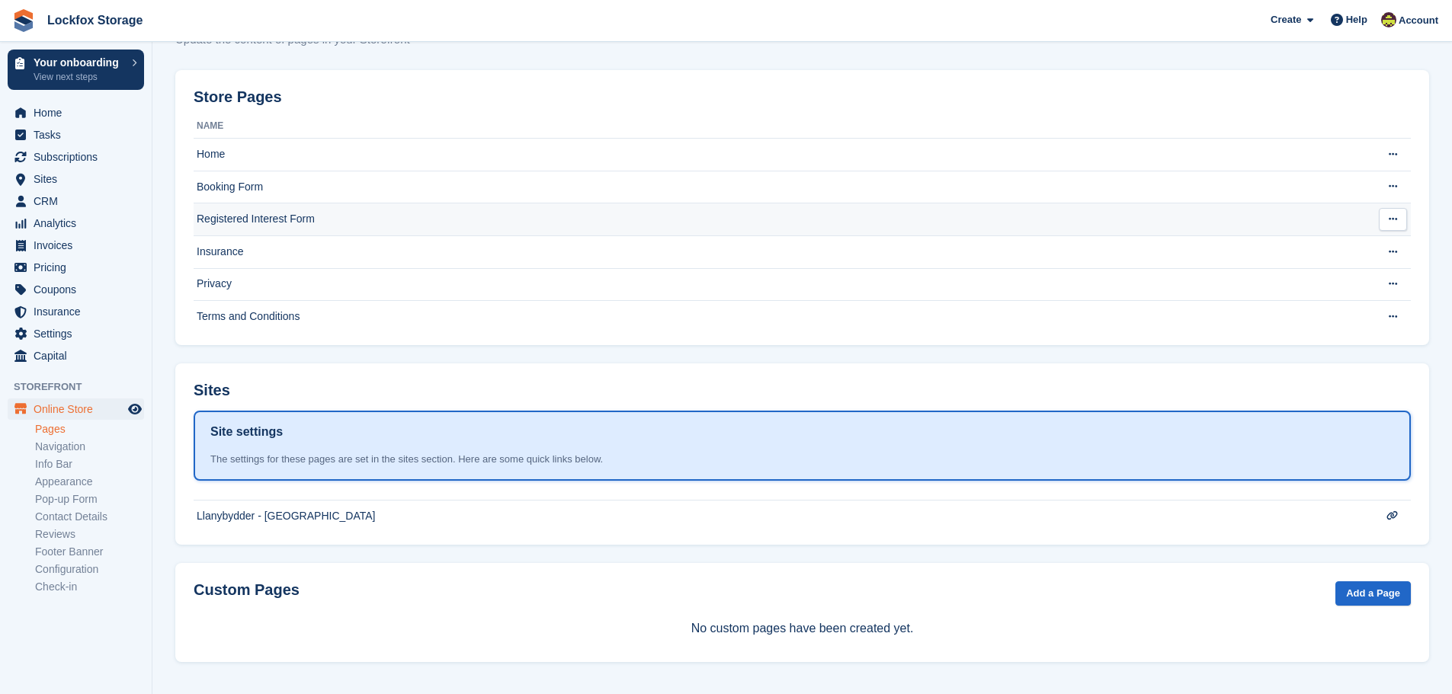
click at [284, 220] on td "Registered Interest Form" at bounding box center [772, 220] width 1156 height 33
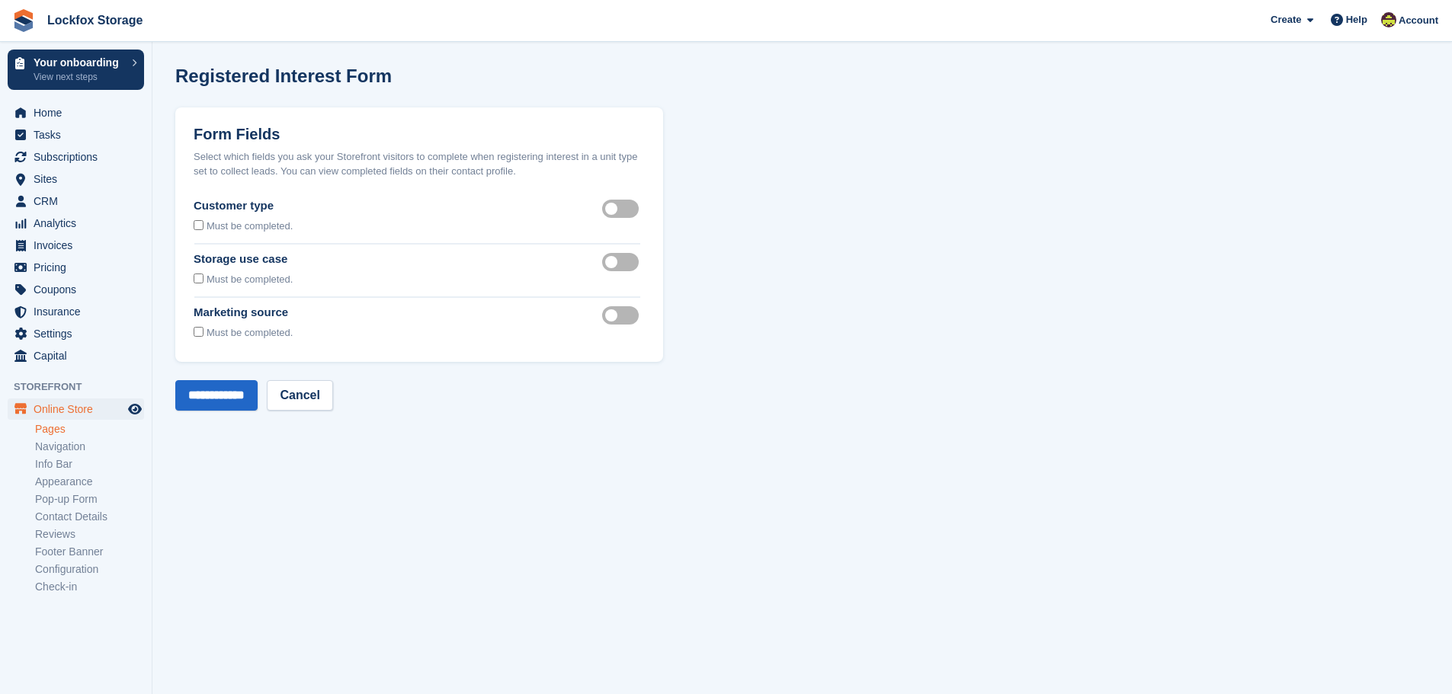
click at [623, 210] on label "Customer type visible" at bounding box center [623, 208] width 43 height 2
click at [193, 222] on div "Customer type Must be completed. Customer type visible" at bounding box center [419, 220] width 488 height 46
click at [197, 231] on div at bounding box center [199, 227] width 10 height 20
click at [199, 220] on div at bounding box center [199, 227] width 10 height 20
click at [615, 263] on label "Storage use case visible" at bounding box center [623, 262] width 43 height 2
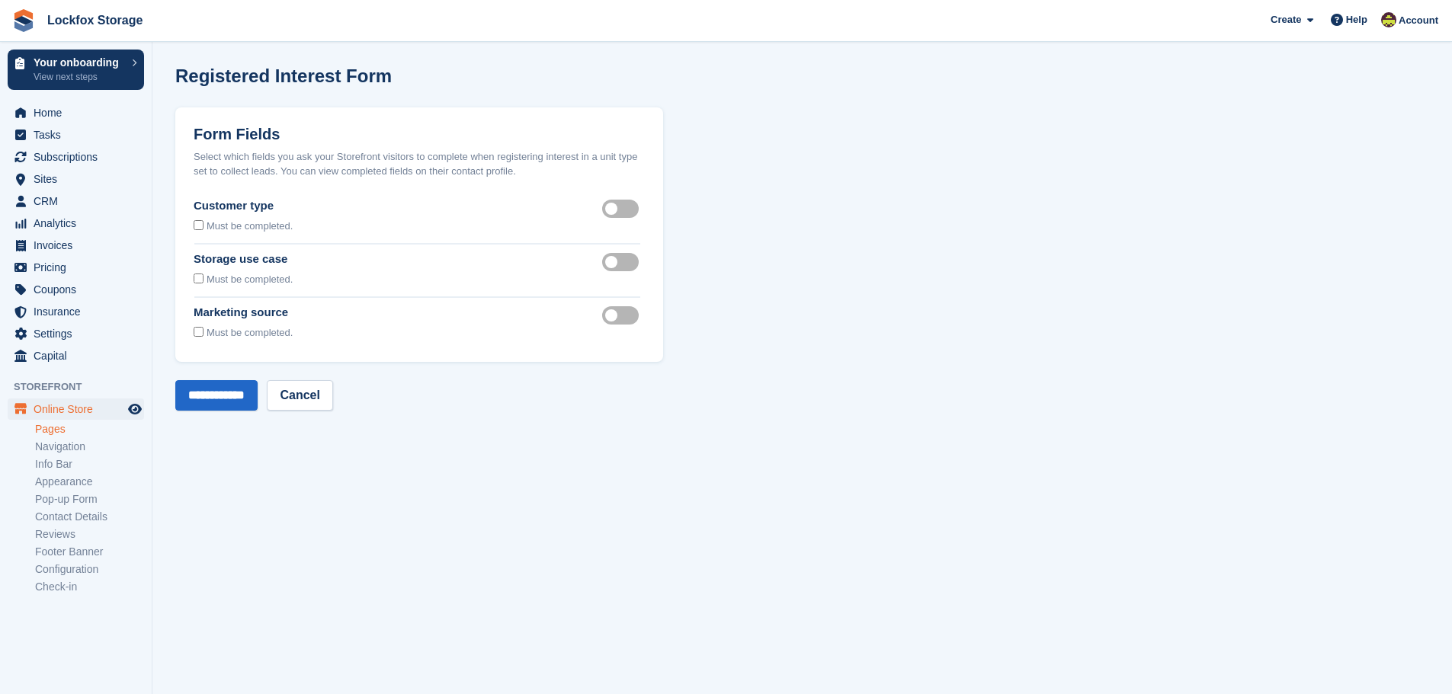
click at [618, 314] on label "Marketing source visible" at bounding box center [623, 315] width 43 height 2
click at [216, 389] on input "**********" at bounding box center [216, 395] width 82 height 30
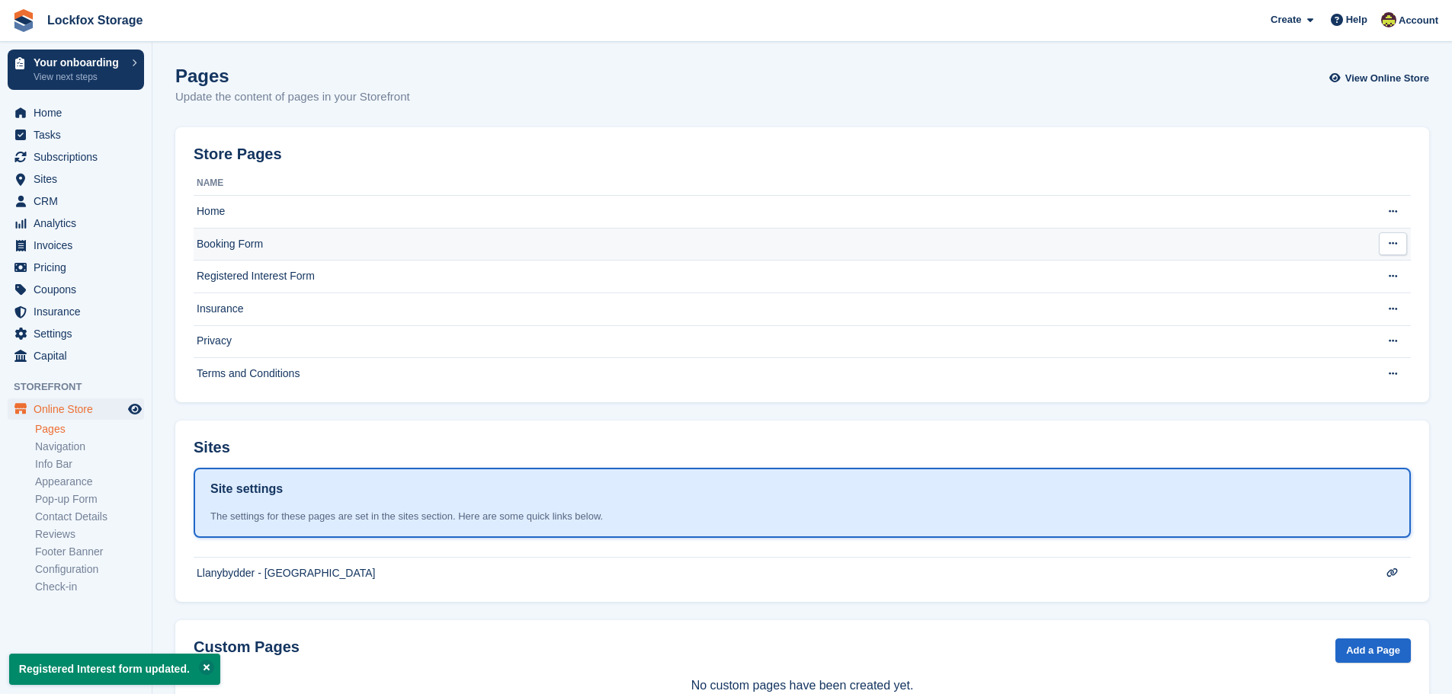
click at [367, 249] on td "Booking Form" at bounding box center [772, 244] width 1156 height 33
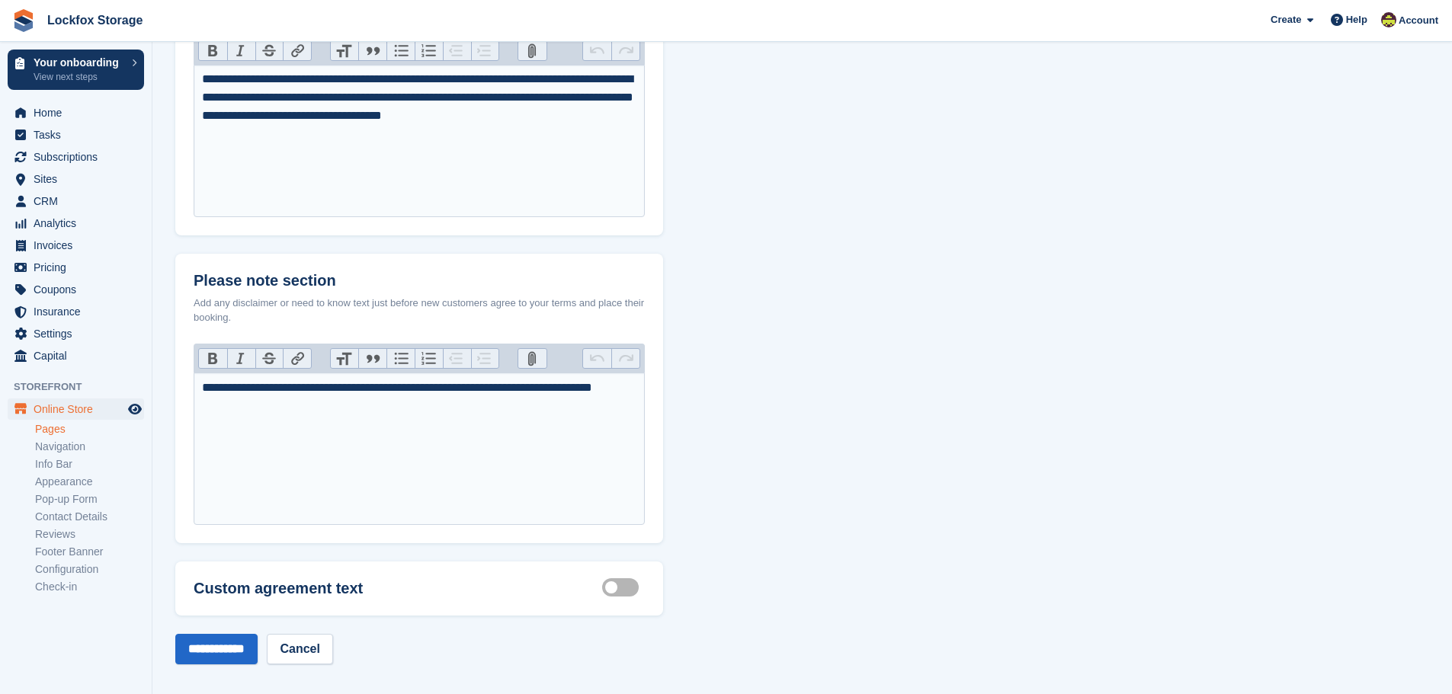
scroll to position [567, 0]
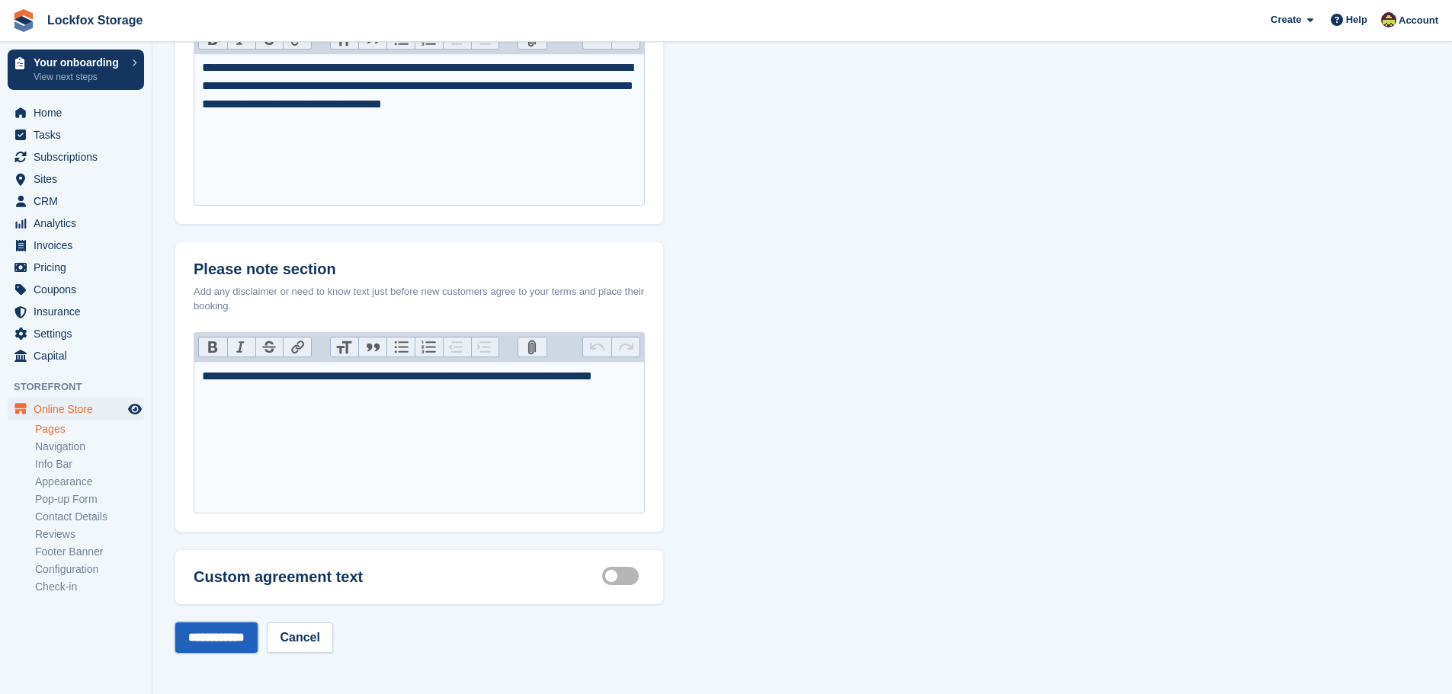
click at [226, 635] on input "**********" at bounding box center [216, 638] width 82 height 30
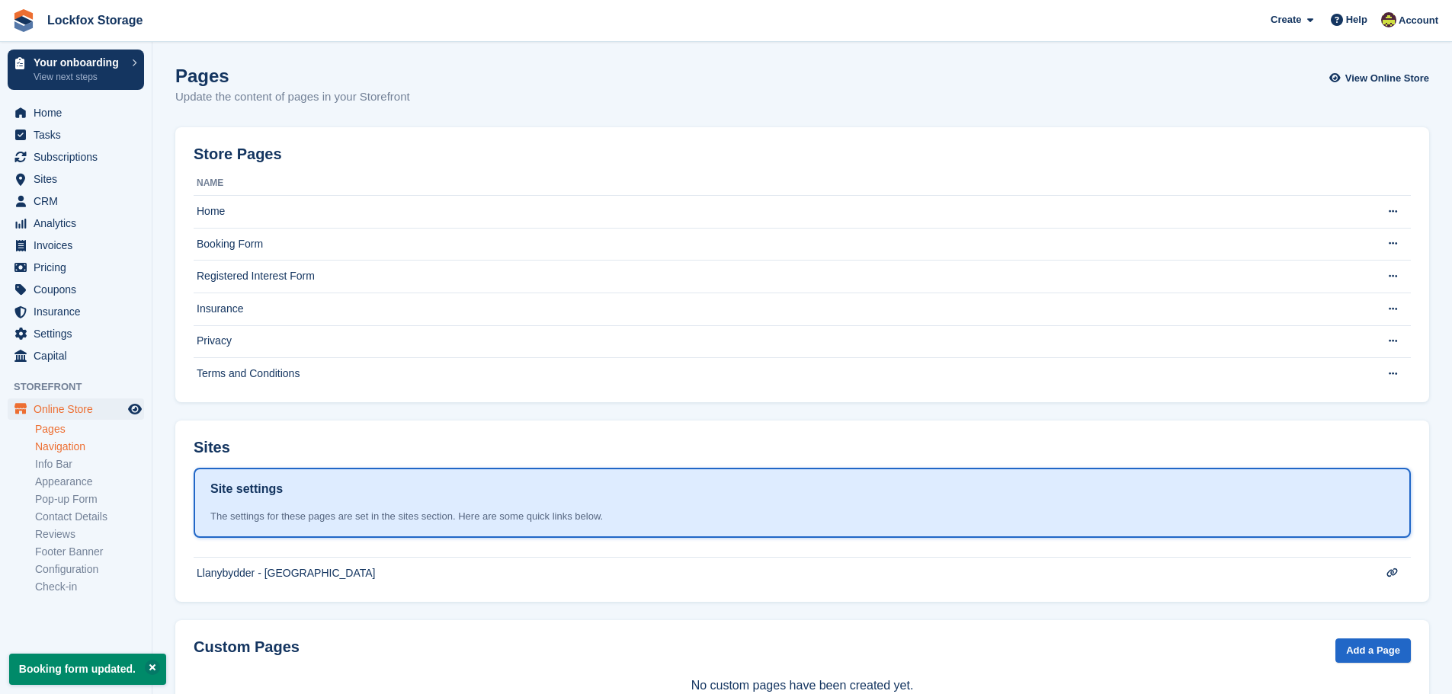
click at [82, 448] on link "Navigation" at bounding box center [89, 447] width 109 height 14
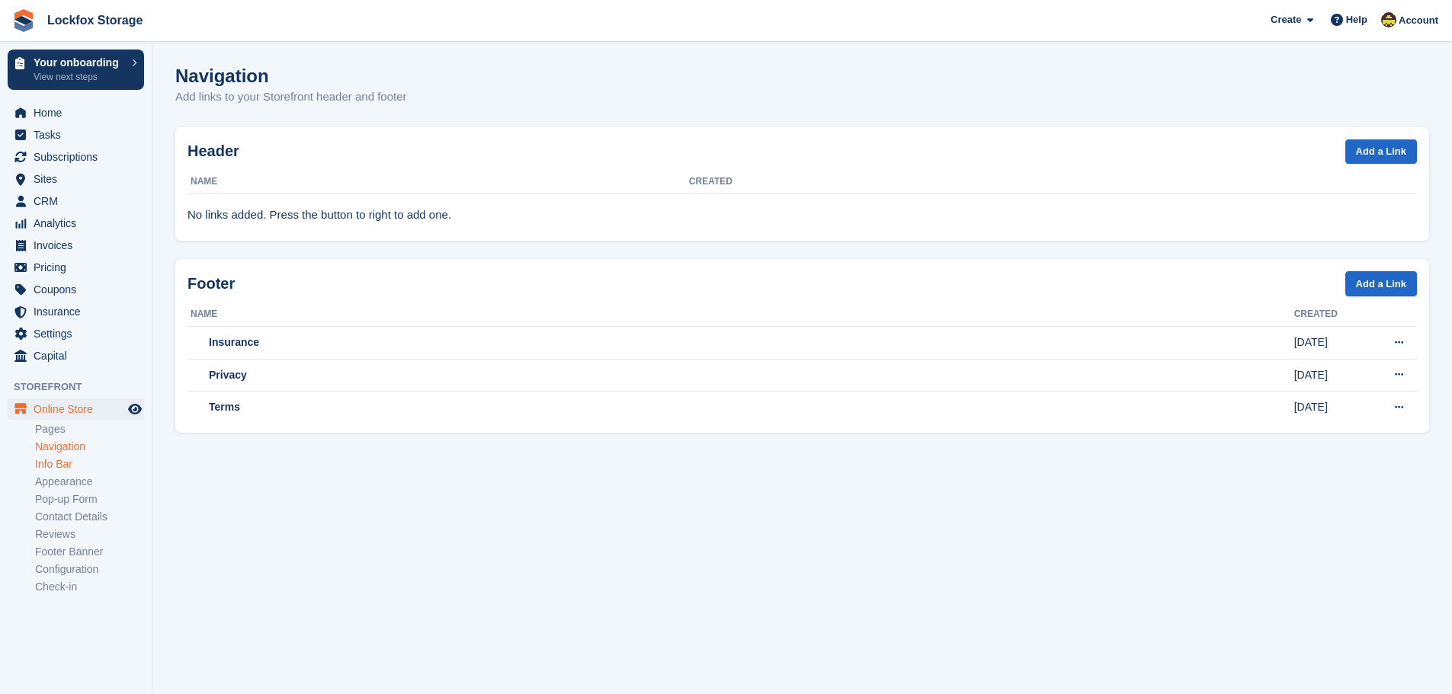
click at [76, 467] on link "Info Bar" at bounding box center [89, 464] width 109 height 14
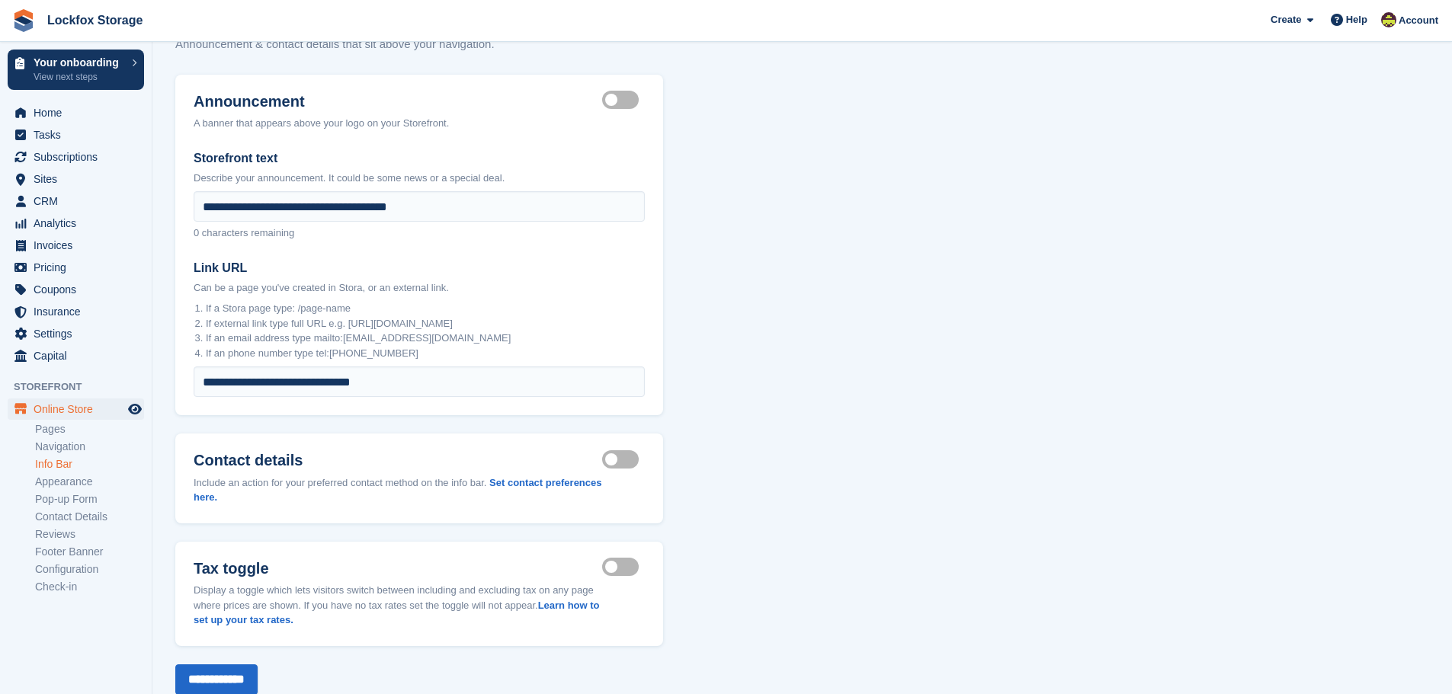
scroll to position [95, 0]
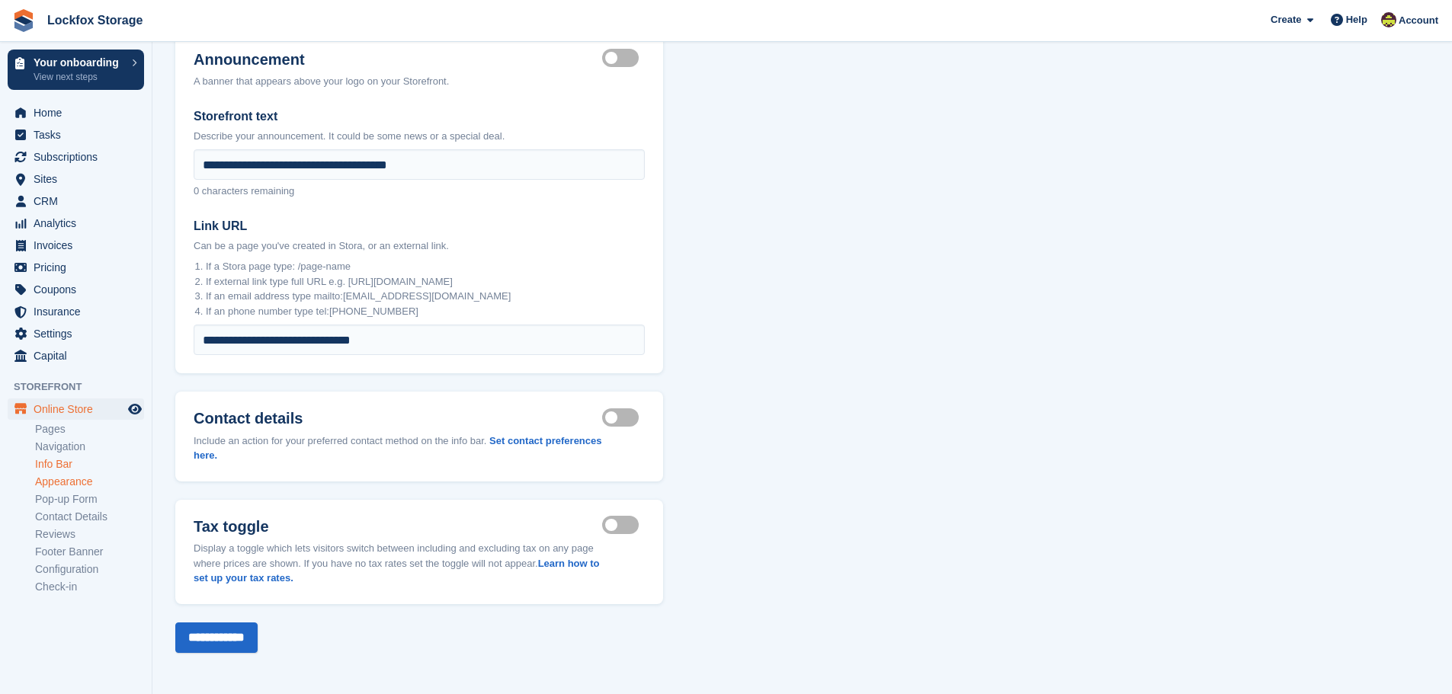
click at [69, 480] on link "Appearance" at bounding box center [89, 482] width 109 height 14
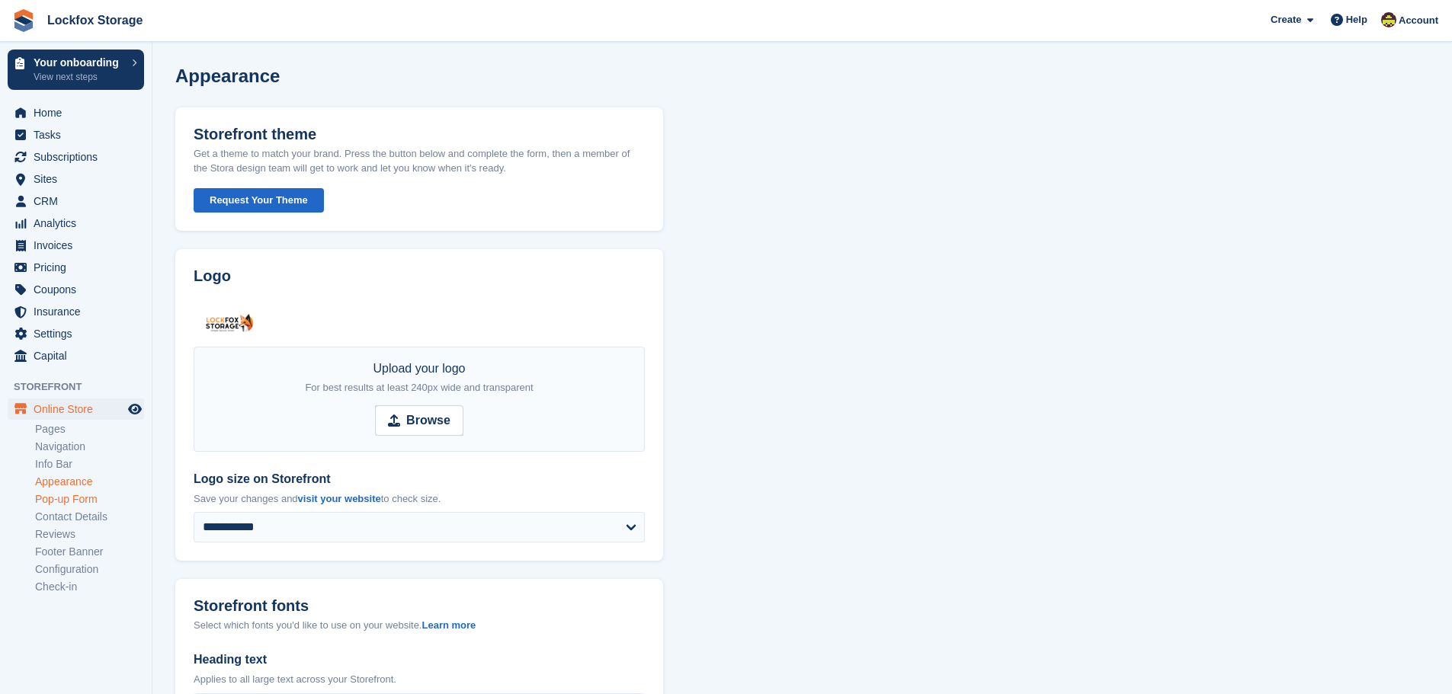
click at [87, 503] on link "Pop-up Form" at bounding box center [89, 499] width 109 height 14
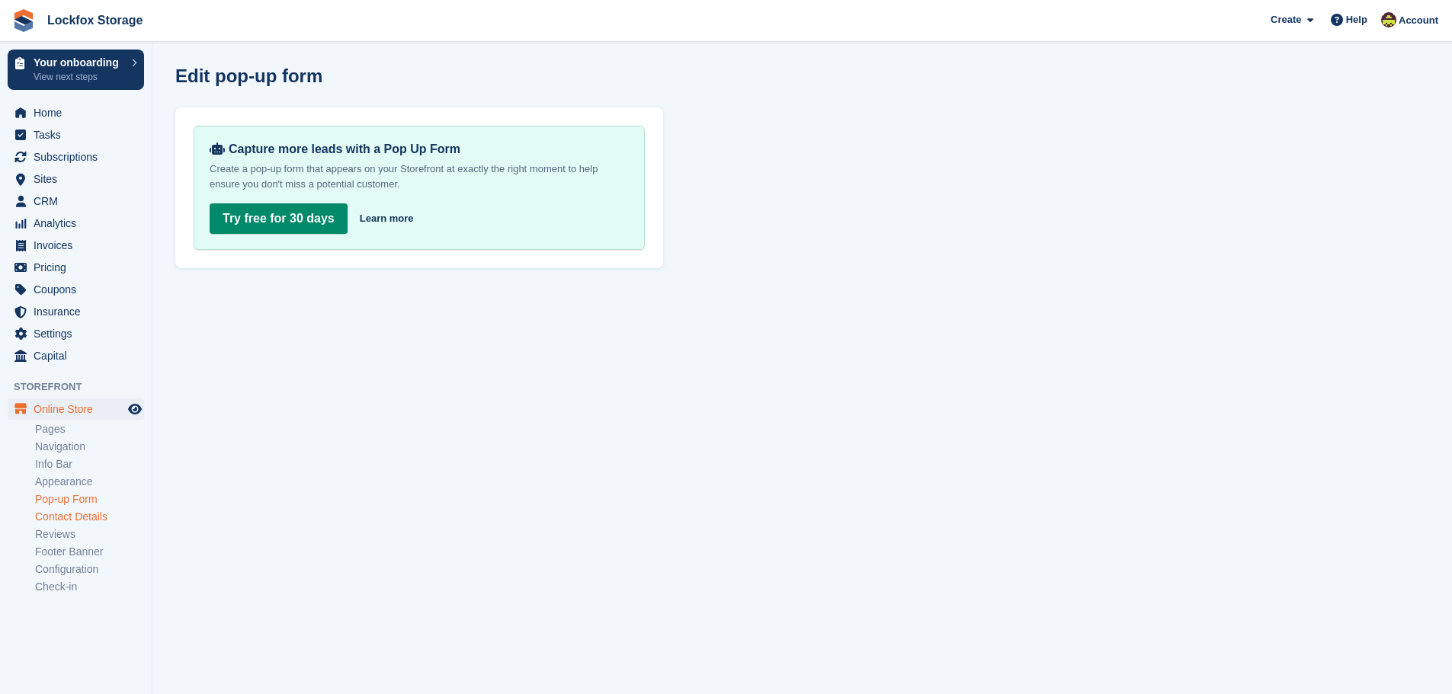
click at [89, 520] on link "Contact Details" at bounding box center [89, 517] width 109 height 14
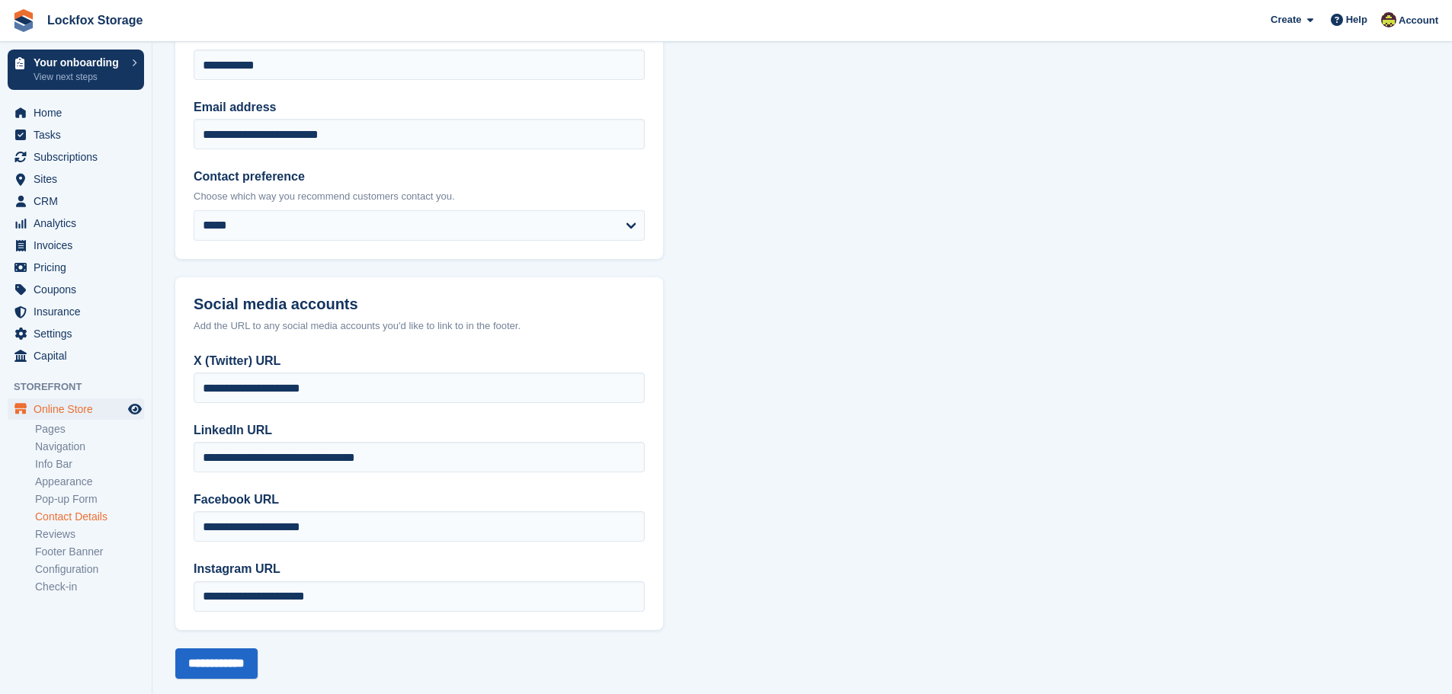
scroll to position [179, 0]
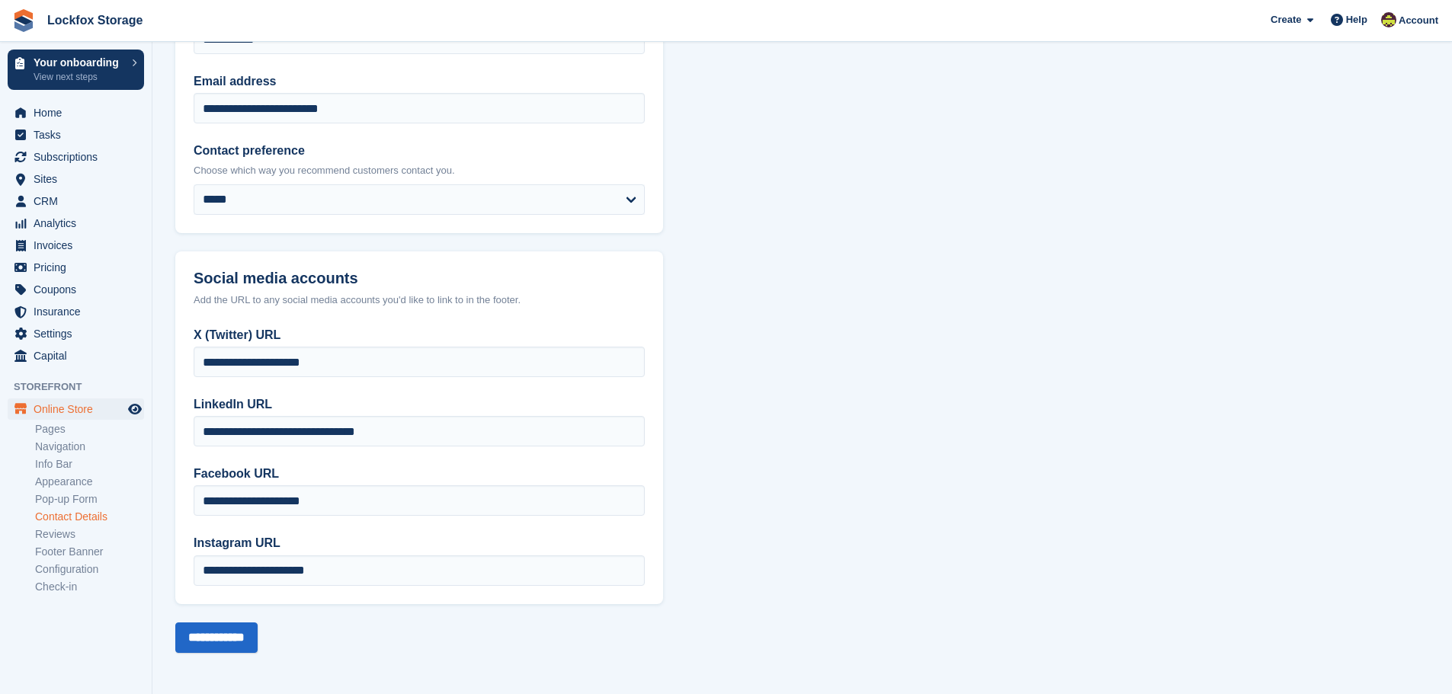
click at [99, 522] on link "Contact Details" at bounding box center [89, 517] width 109 height 14
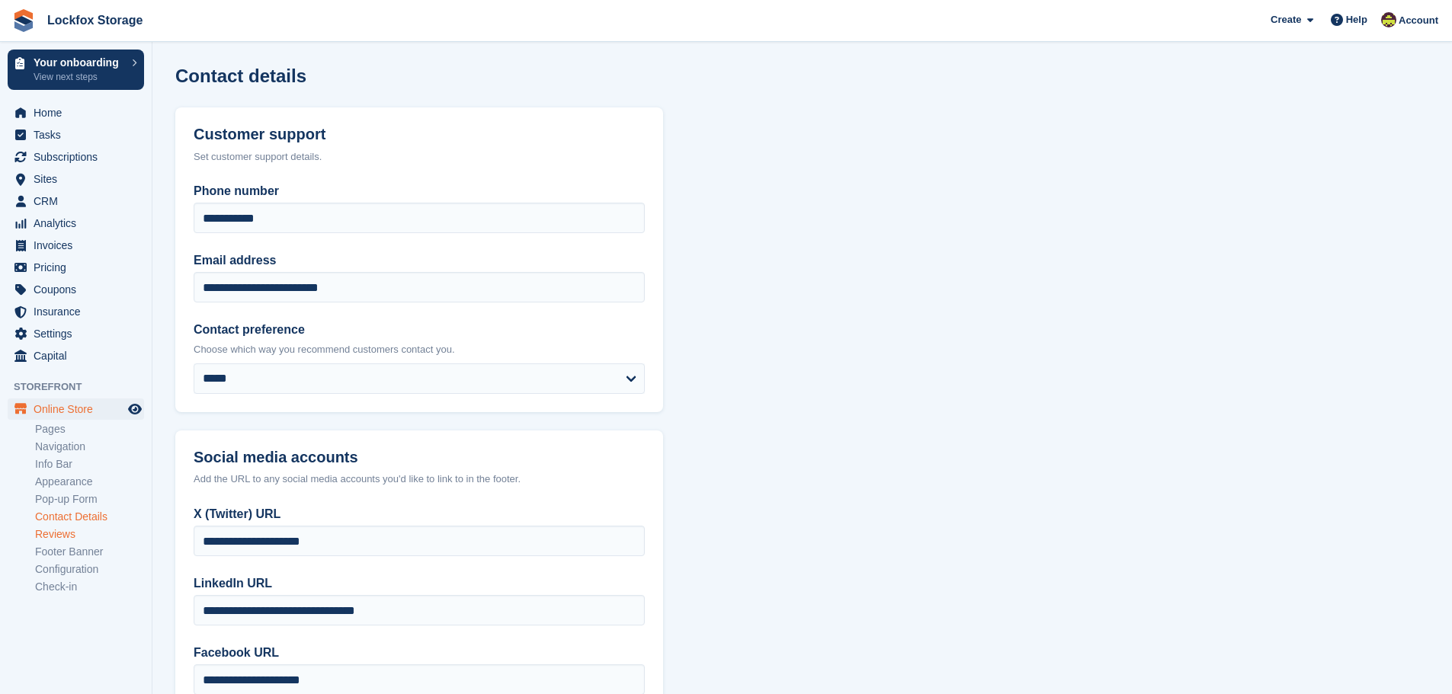
click at [59, 537] on link "Reviews" at bounding box center [89, 534] width 109 height 14
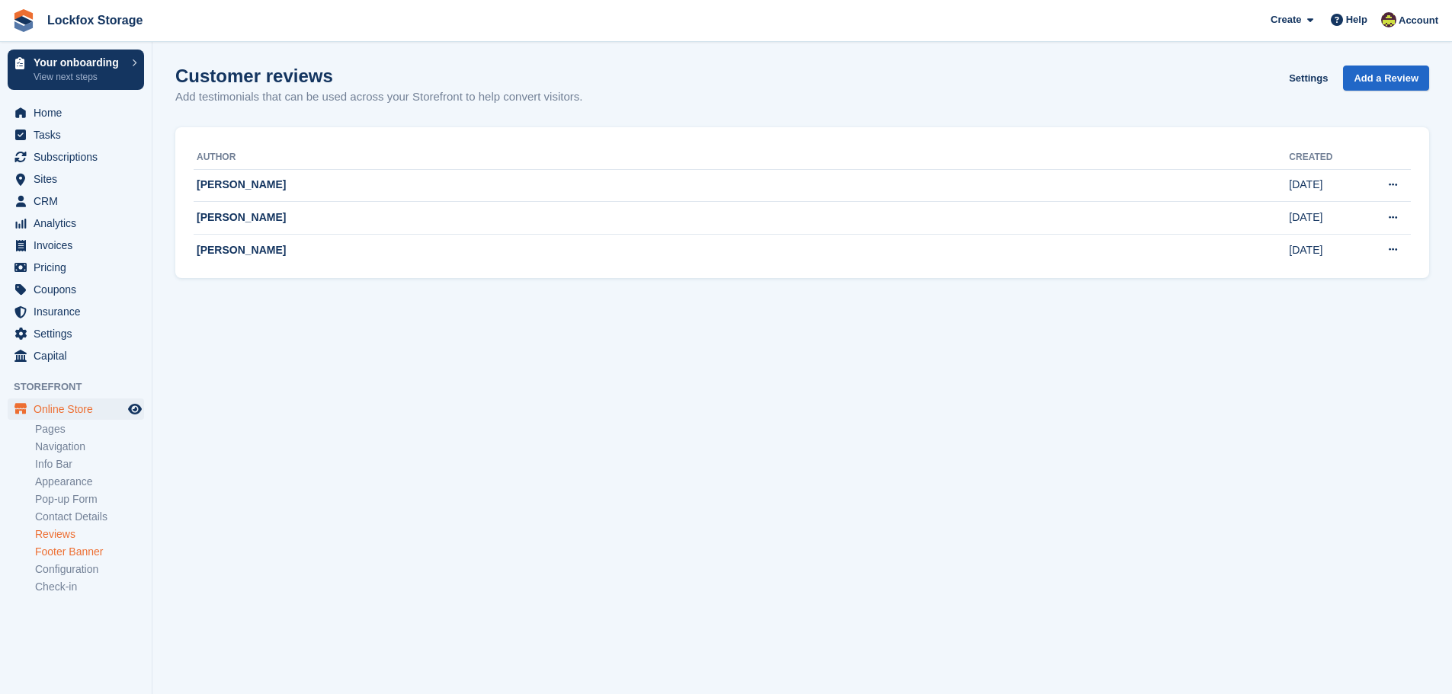
click at [64, 550] on link "Footer Banner" at bounding box center [89, 552] width 109 height 14
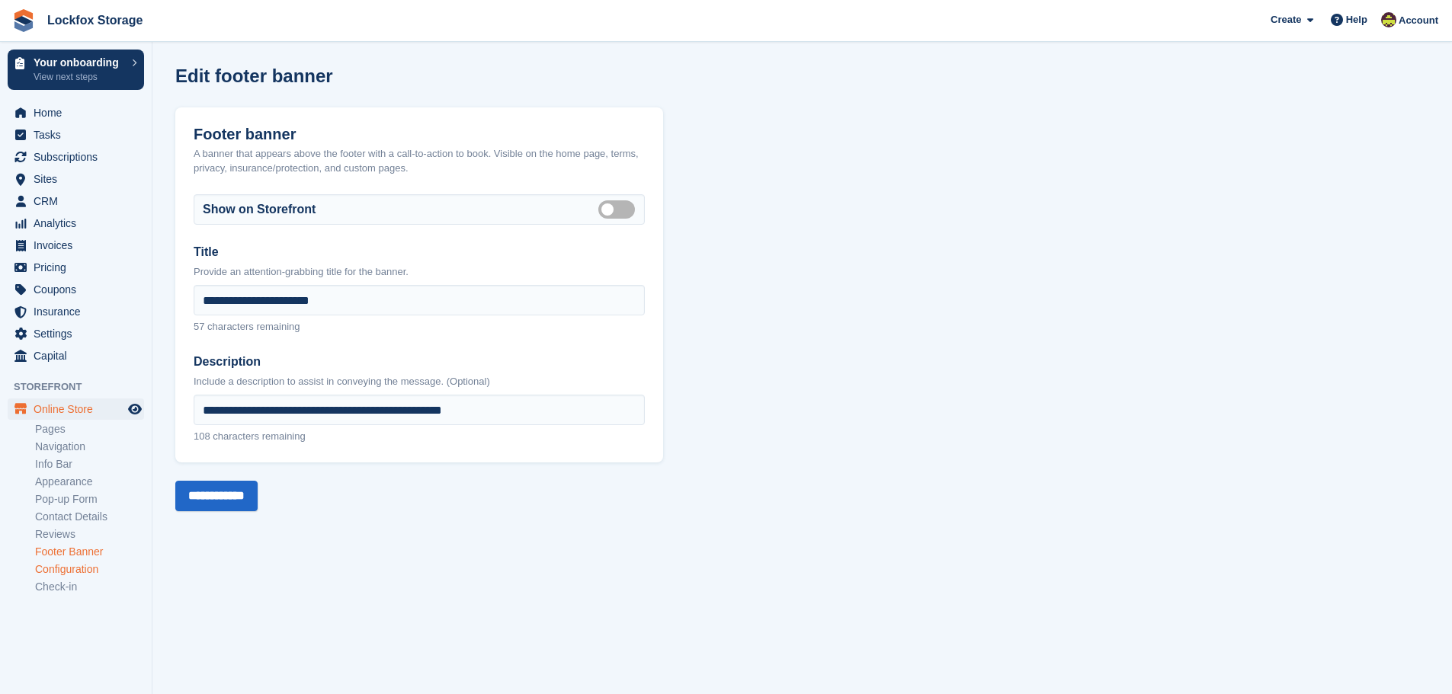
click at [76, 571] on link "Configuration" at bounding box center [89, 570] width 109 height 14
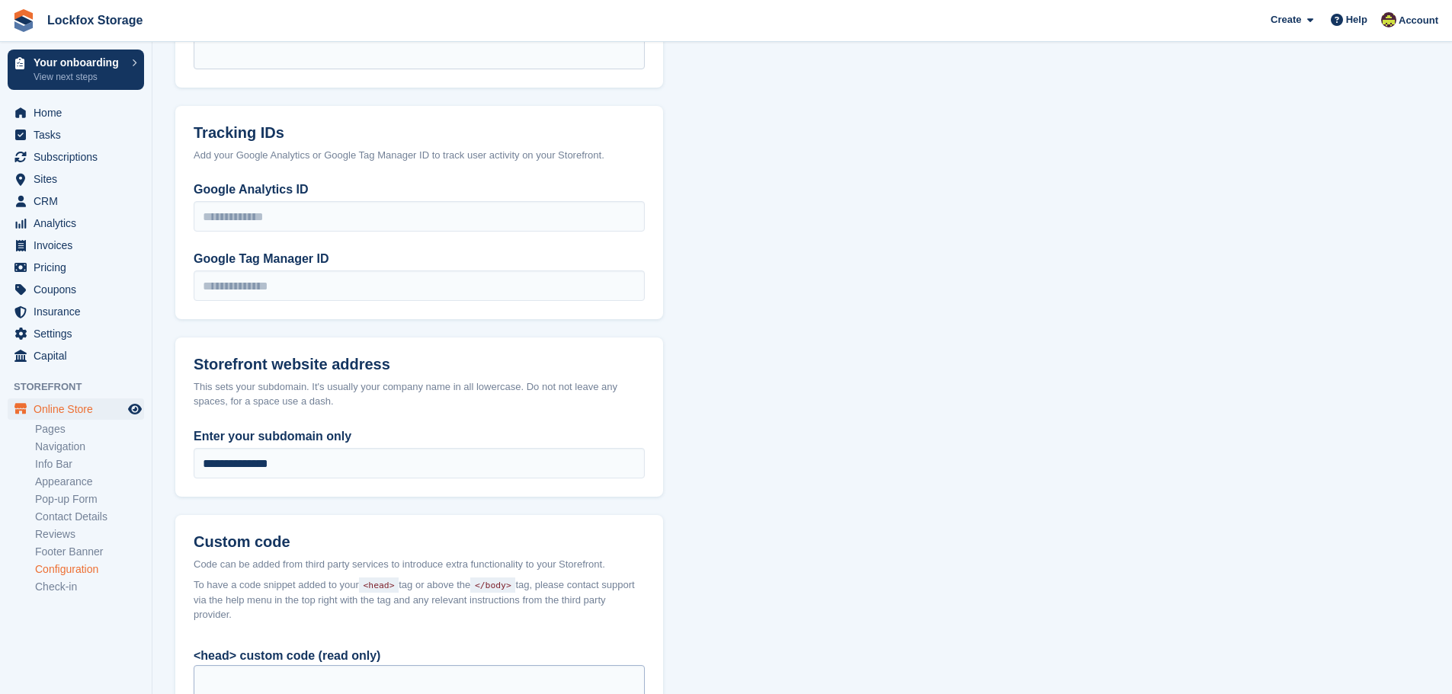
scroll to position [991, 0]
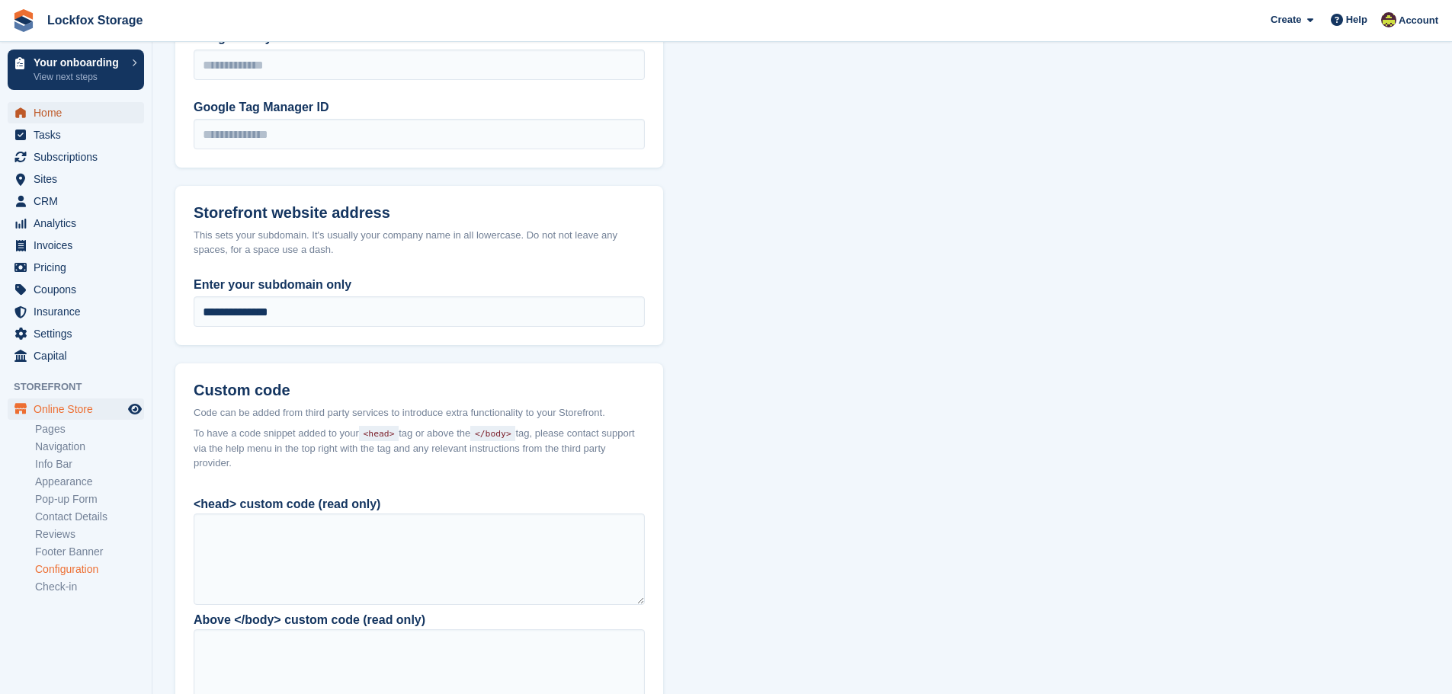
click at [78, 115] on span "Home" at bounding box center [79, 112] width 91 height 21
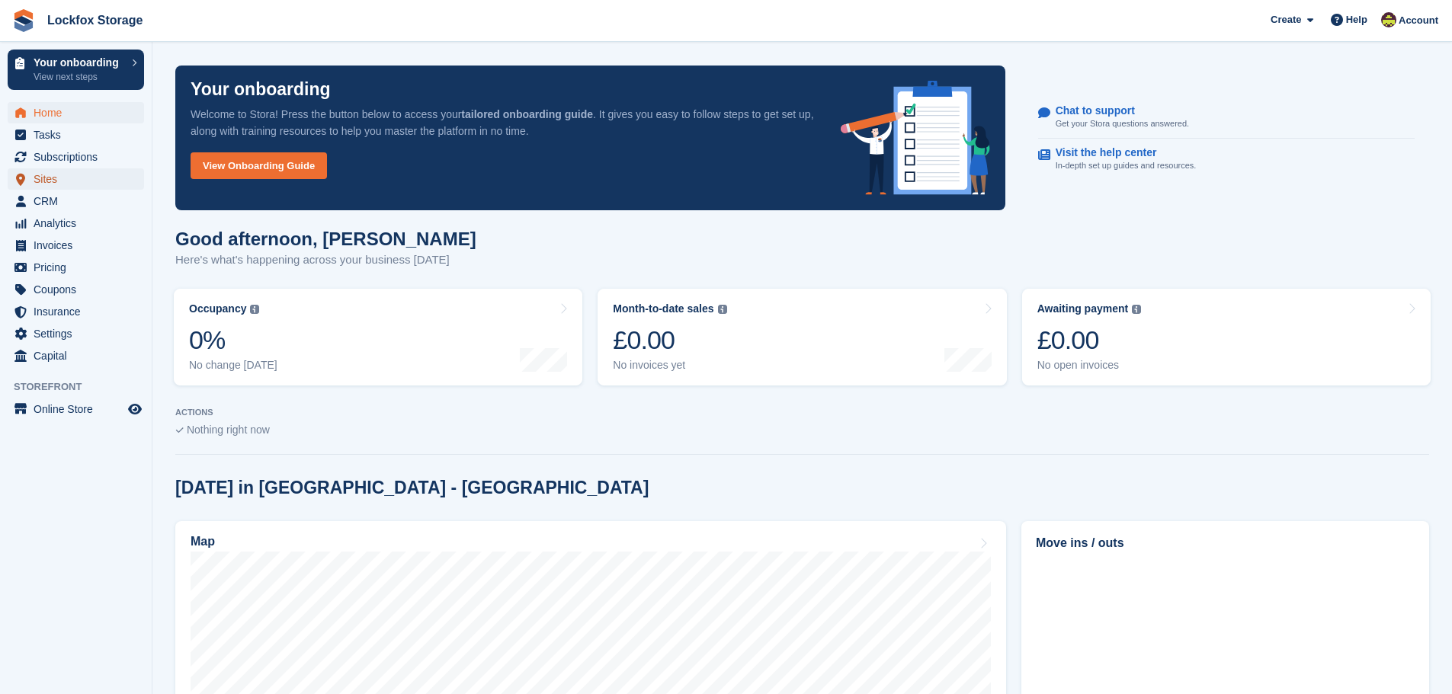
click at [53, 175] on span "Sites" at bounding box center [79, 178] width 91 height 21
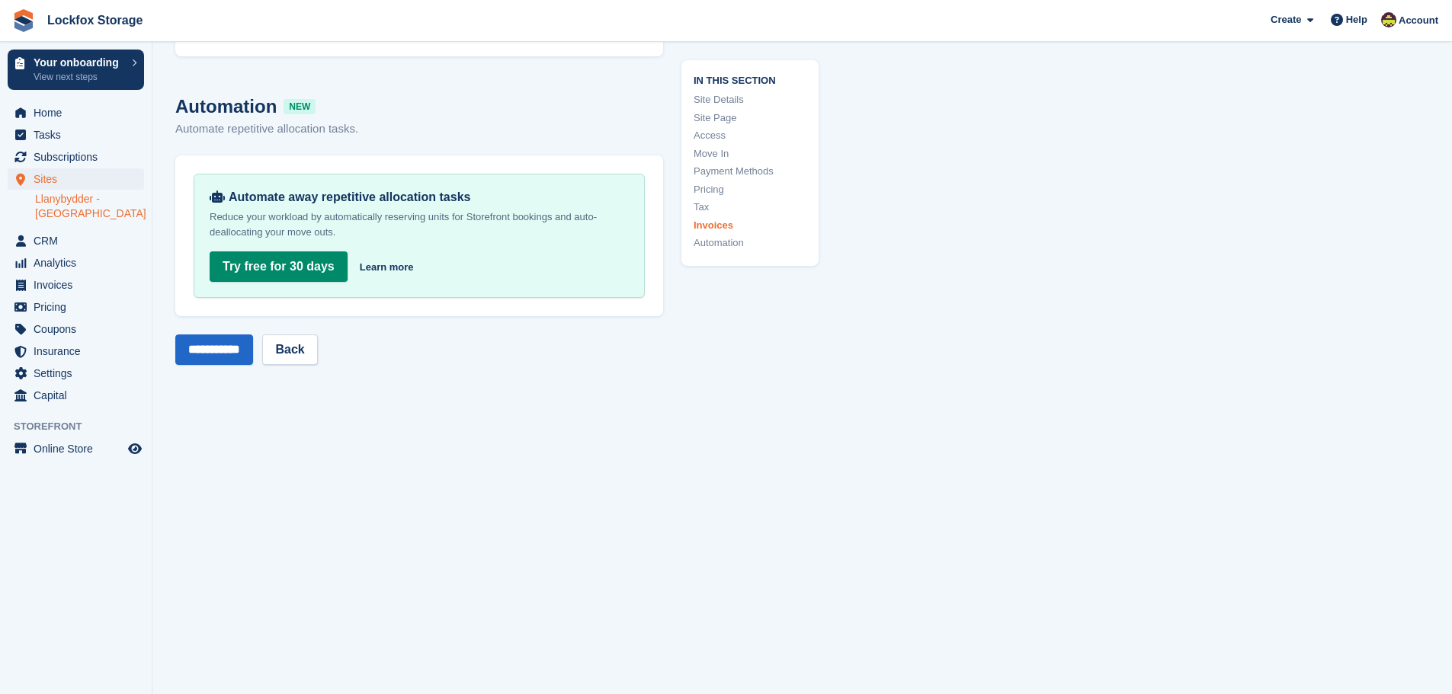
scroll to position [6847, 0]
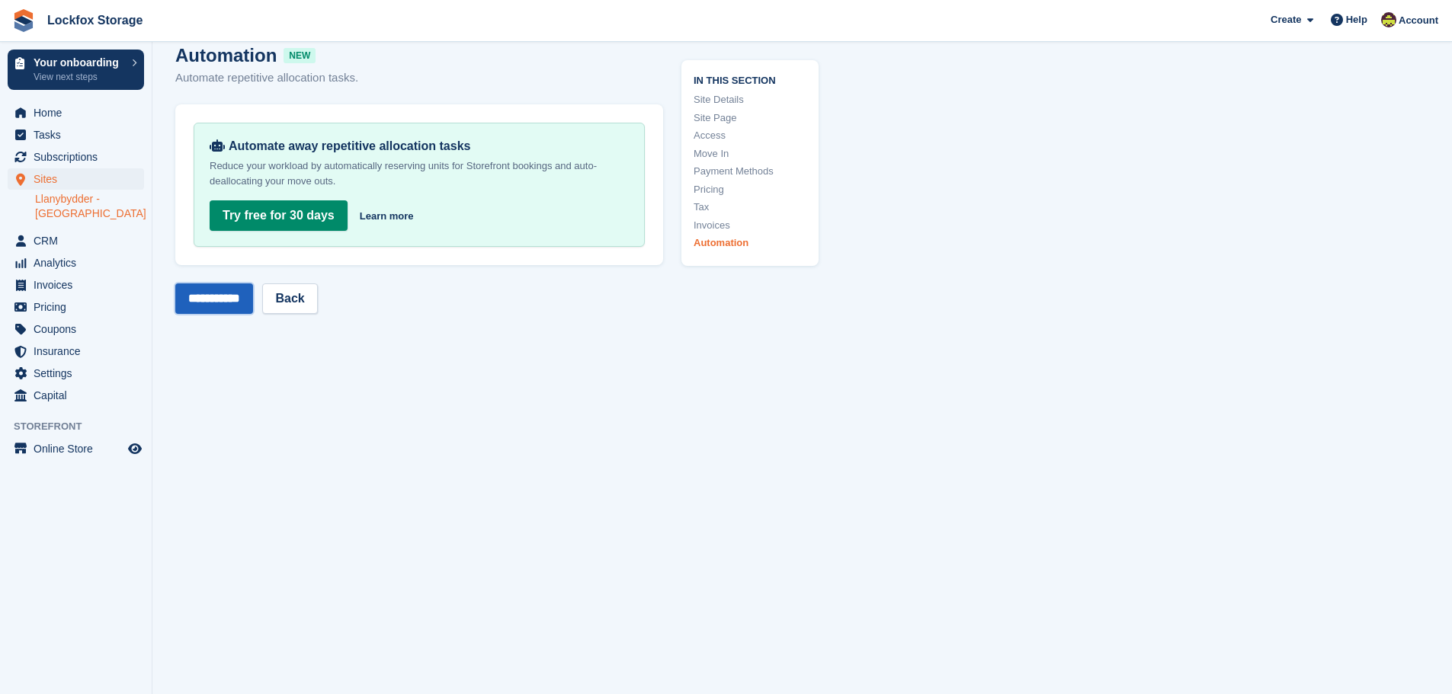
click at [191, 303] on input "**********" at bounding box center [214, 299] width 78 height 30
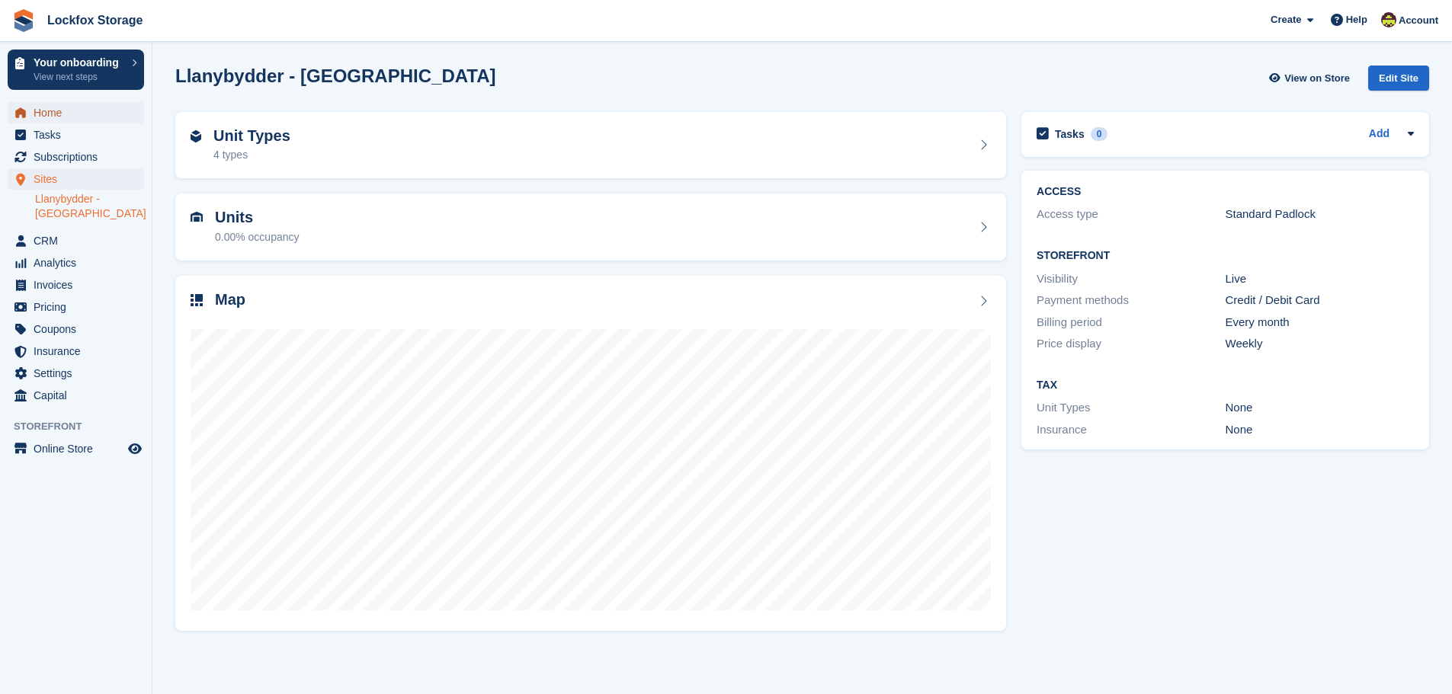
click at [55, 119] on span "Home" at bounding box center [79, 112] width 91 height 21
